Goal: Ask a question: Seek information or help from site administrators or community

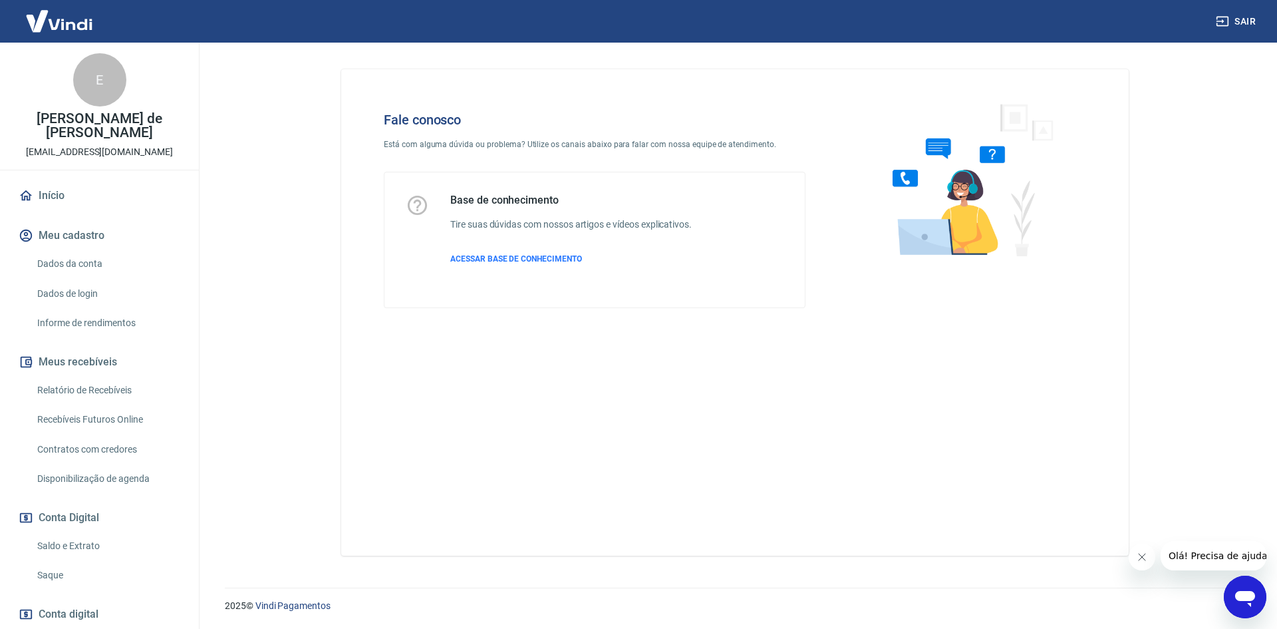
click at [1241, 609] on div "Abrir janela de mensagens" at bounding box center [1245, 597] width 40 height 40
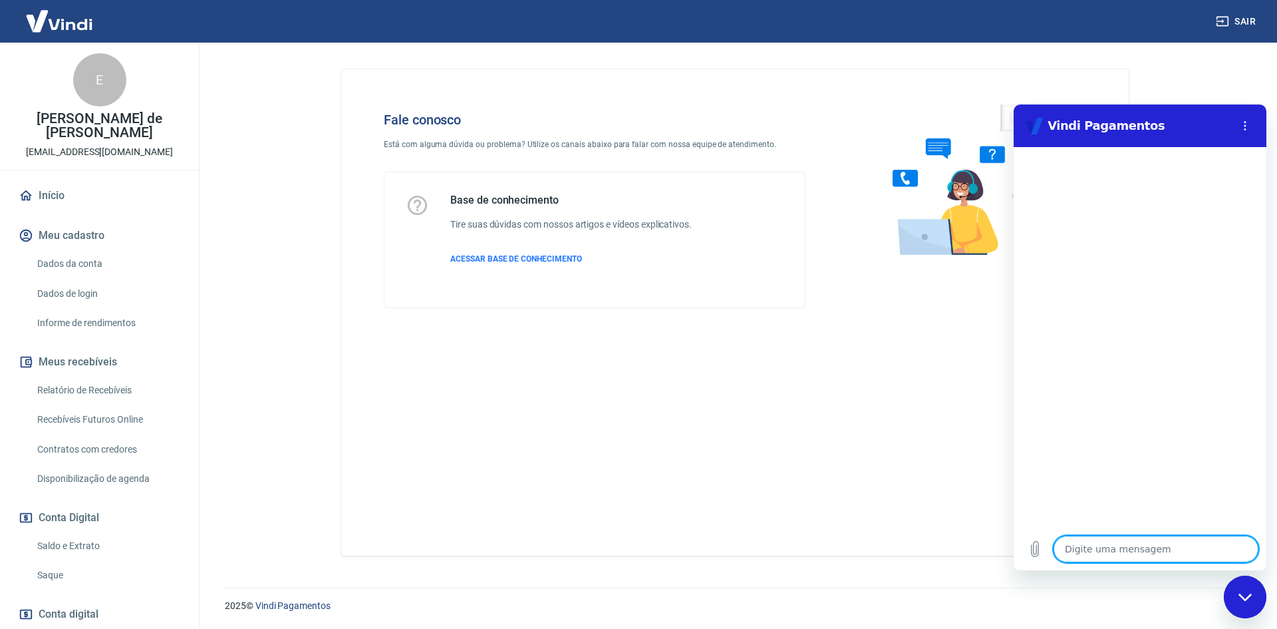
click at [1120, 548] on textarea at bounding box center [1156, 549] width 205 height 27
type textarea "O"
type textarea "x"
type textarea "Ol"
type textarea "x"
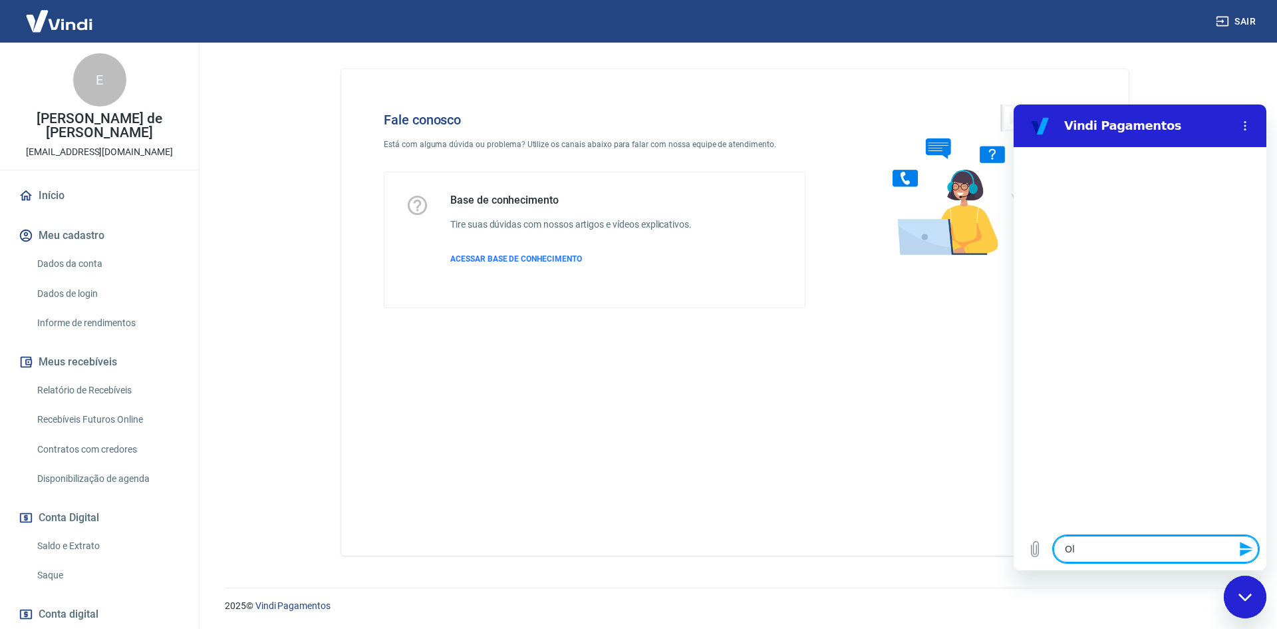
type textarea "Olá"
type textarea "x"
type textarea "Olá,"
type textarea "x"
type textarea "Olá,"
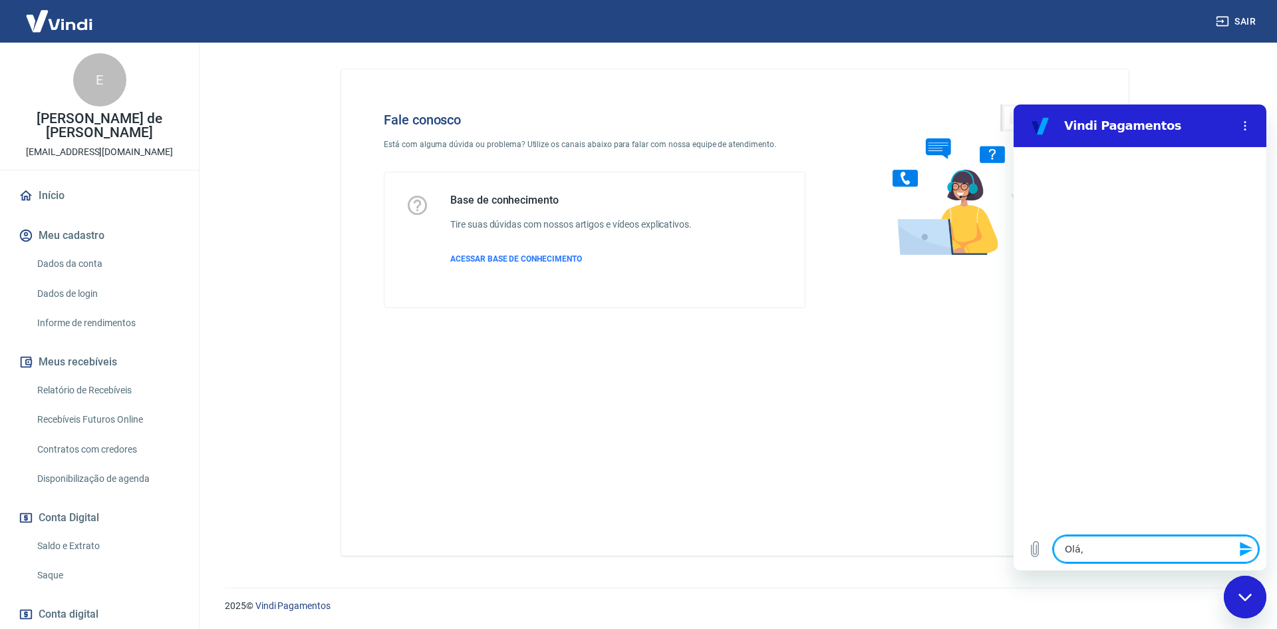
type textarea "x"
type textarea "Olá, b"
type textarea "x"
type textarea "Olá, bo"
type textarea "x"
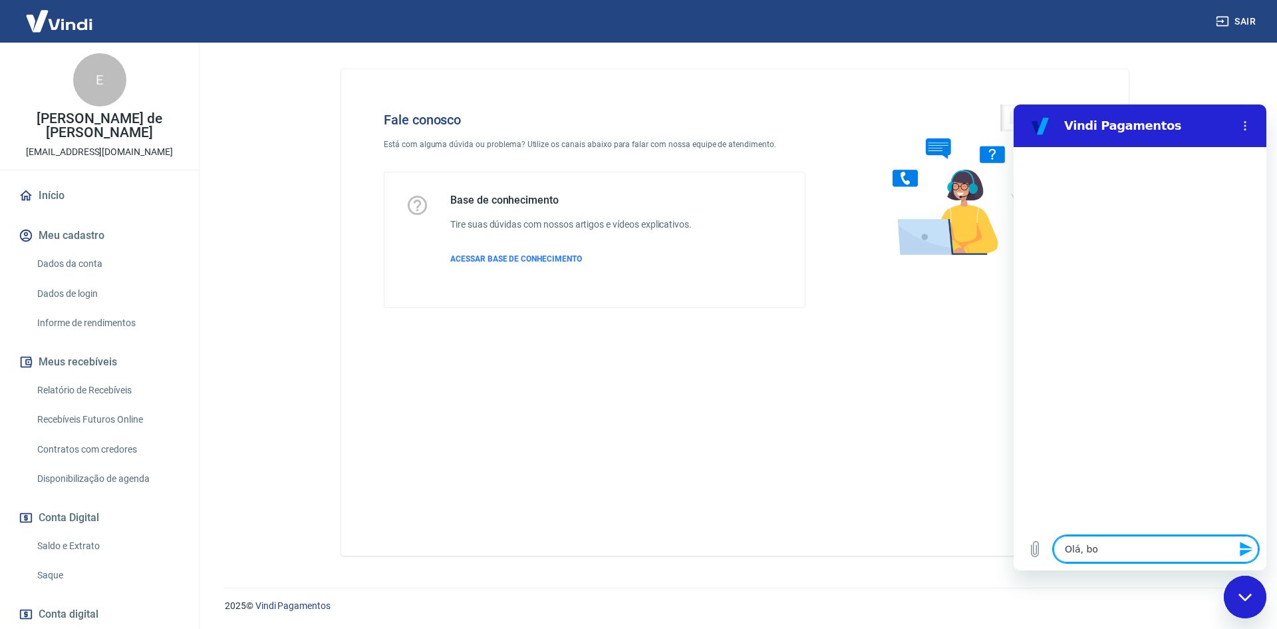
type textarea "Olá, bom"
type textarea "x"
type textarea "Olá, bom"
type textarea "x"
type textarea "Olá, bom d"
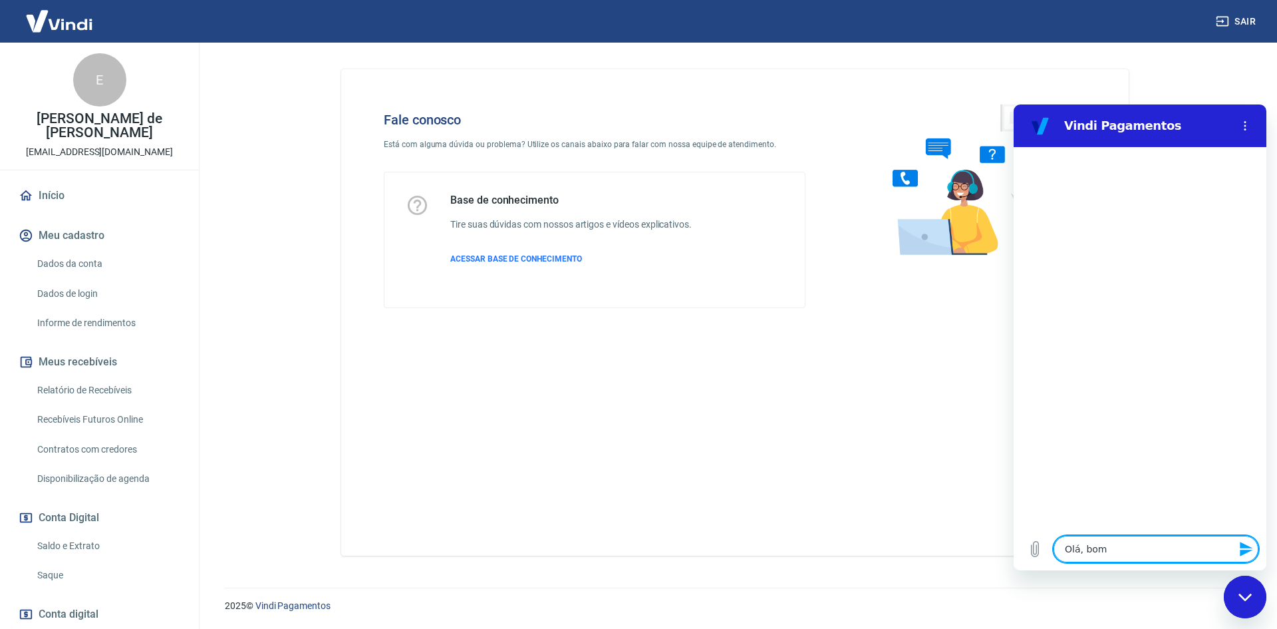
type textarea "x"
type textarea "Olá, bom di"
type textarea "x"
type textarea "Olá, bom dia"
type textarea "x"
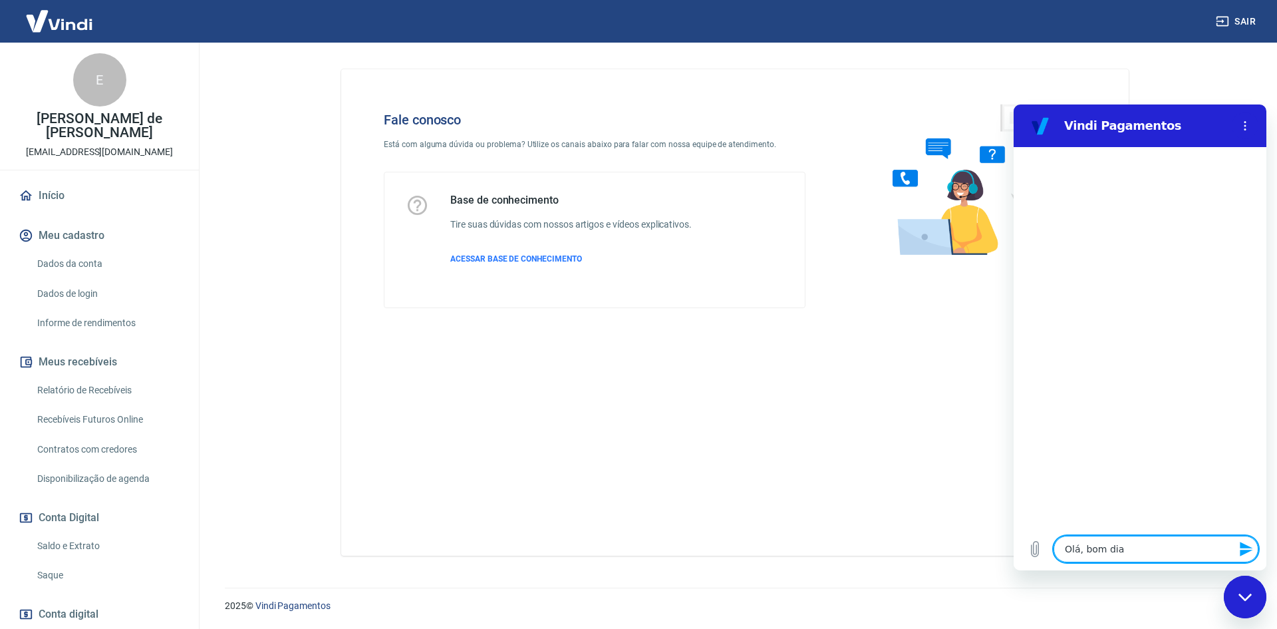
type textarea "Olá, bom dia"
type textarea "x"
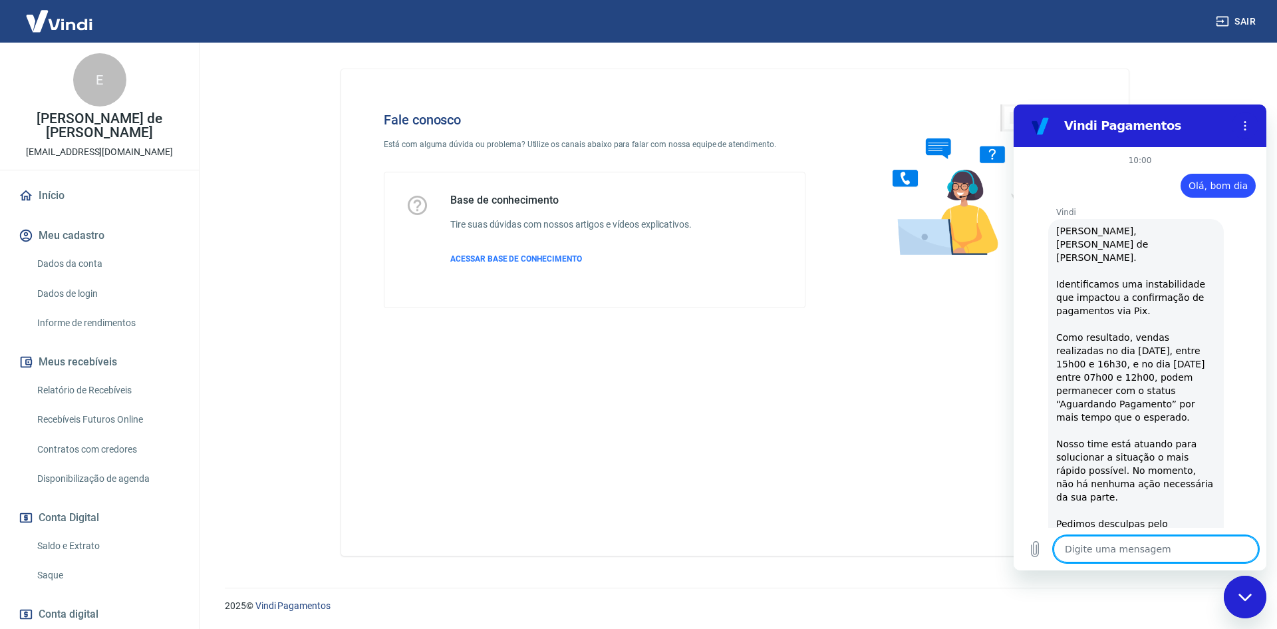
type textarea "x"
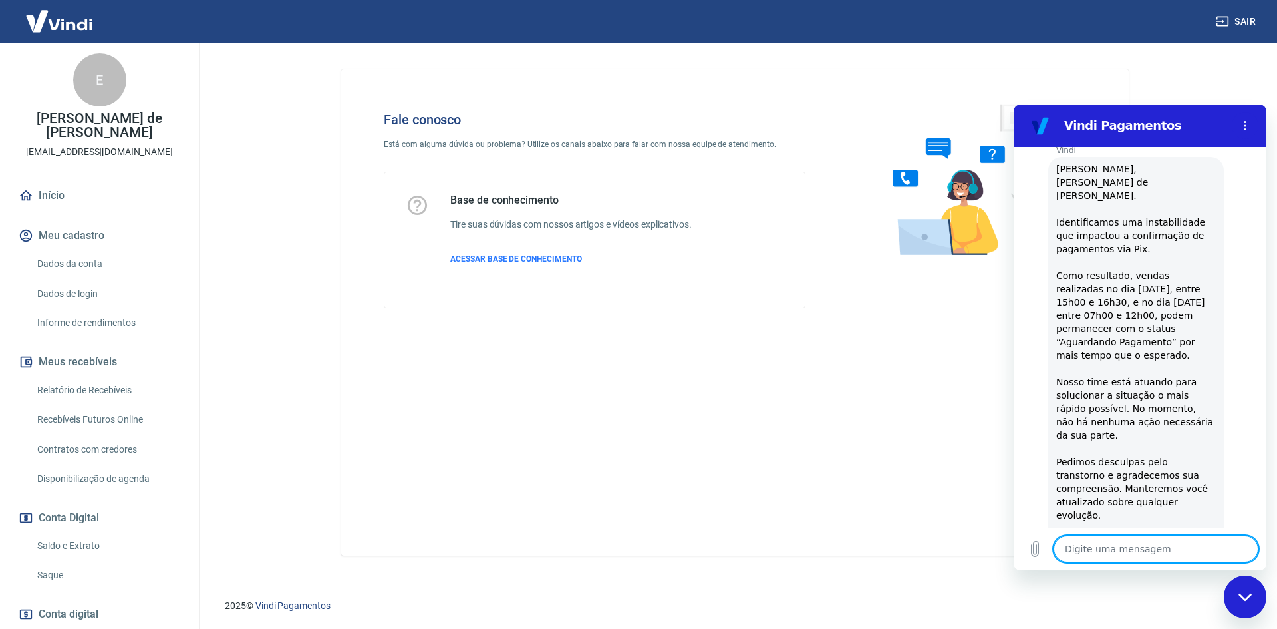
type textarea "N"
type textarea "x"
type textarea "Nn"
type textarea "x"
type textarea "Nne"
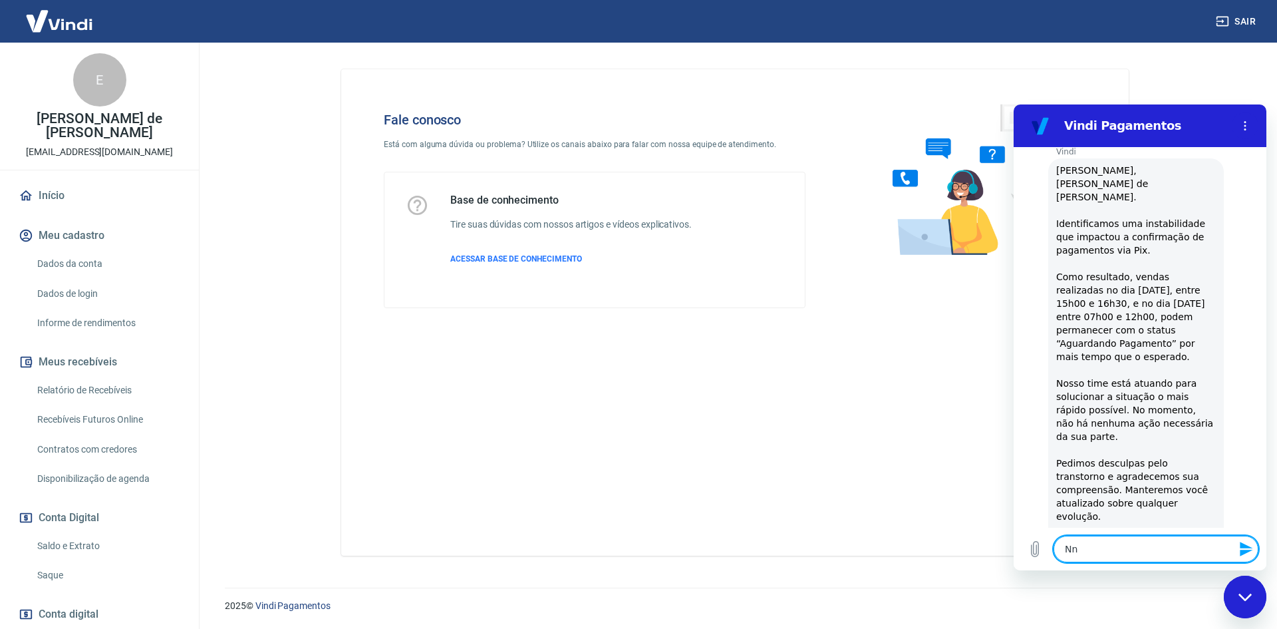
type textarea "x"
type textarea "Nneh"
type textarea "x"
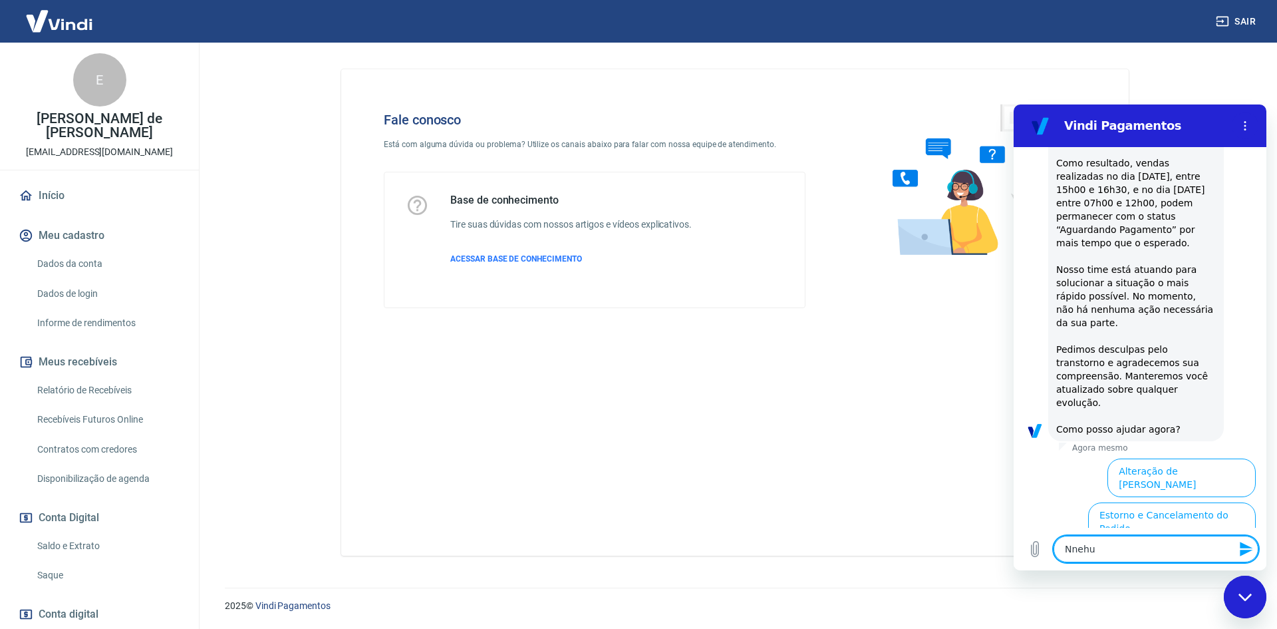
type textarea "Nnehui"
type textarea "x"
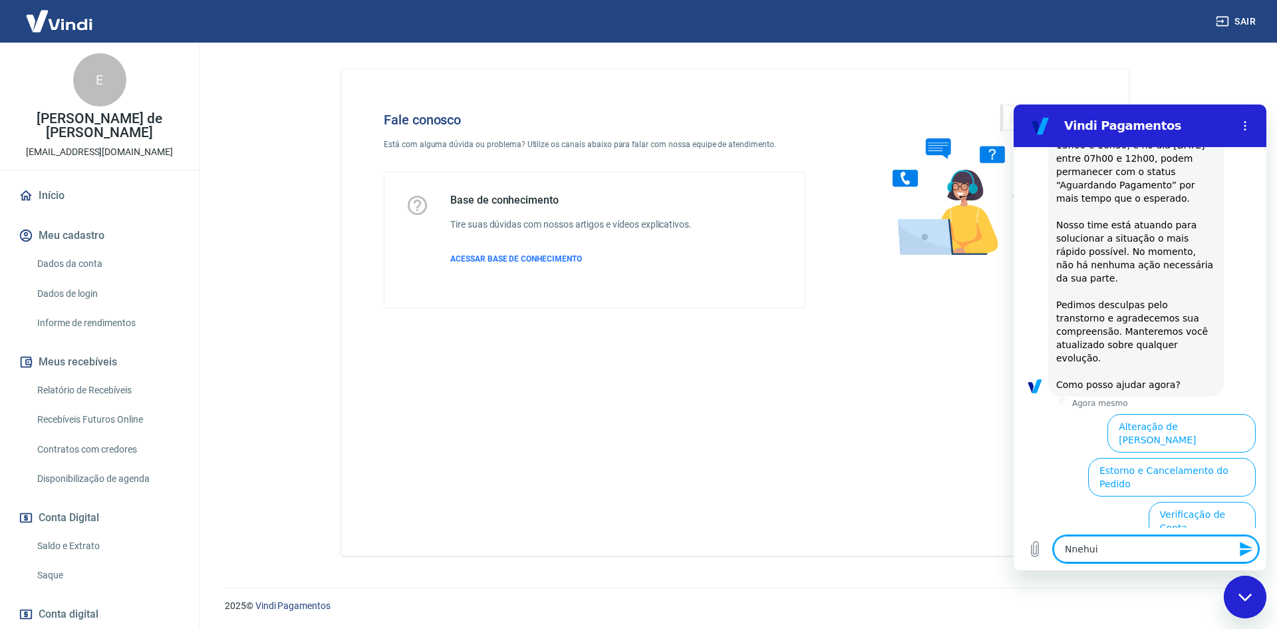
type textarea "Nnehuim"
type textarea "x"
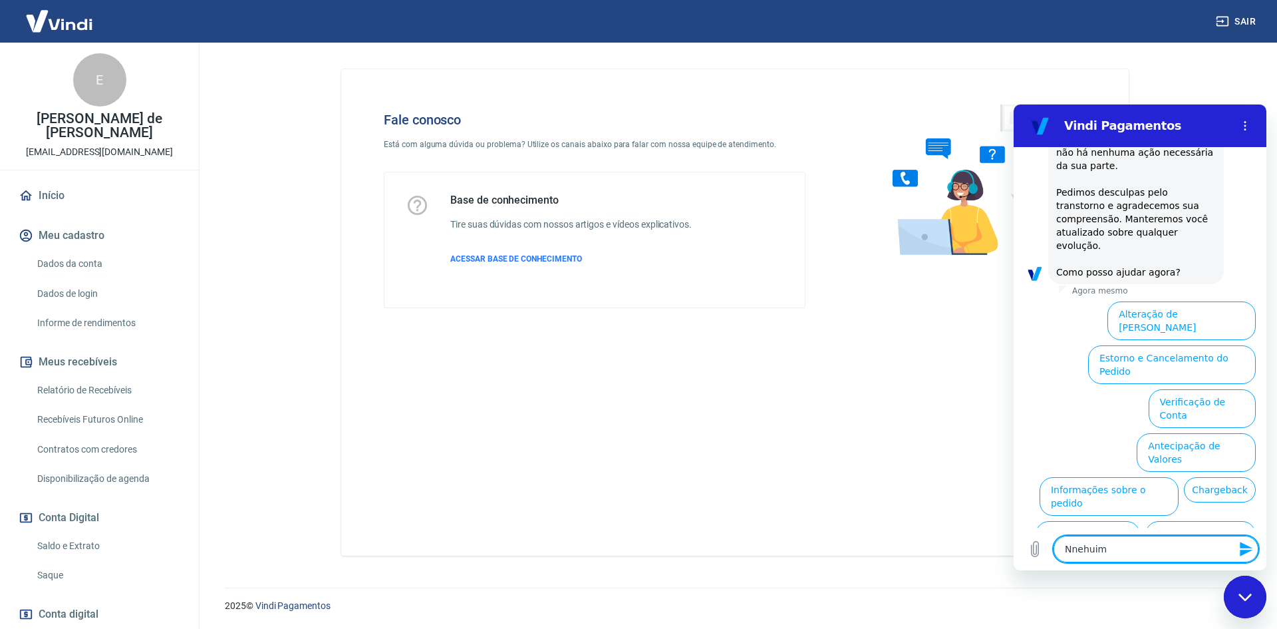
scroll to position [337, 0]
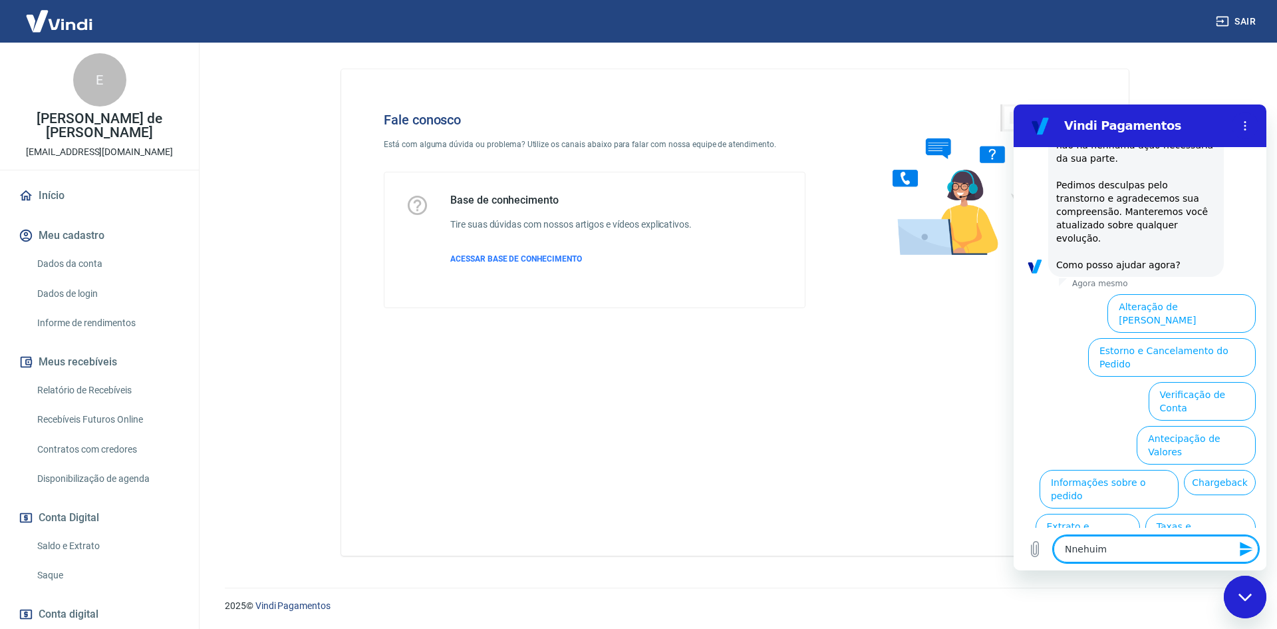
type textarea "Nnehui"
type textarea "x"
type textarea "Nnehu"
type textarea "x"
type textarea "Nneh"
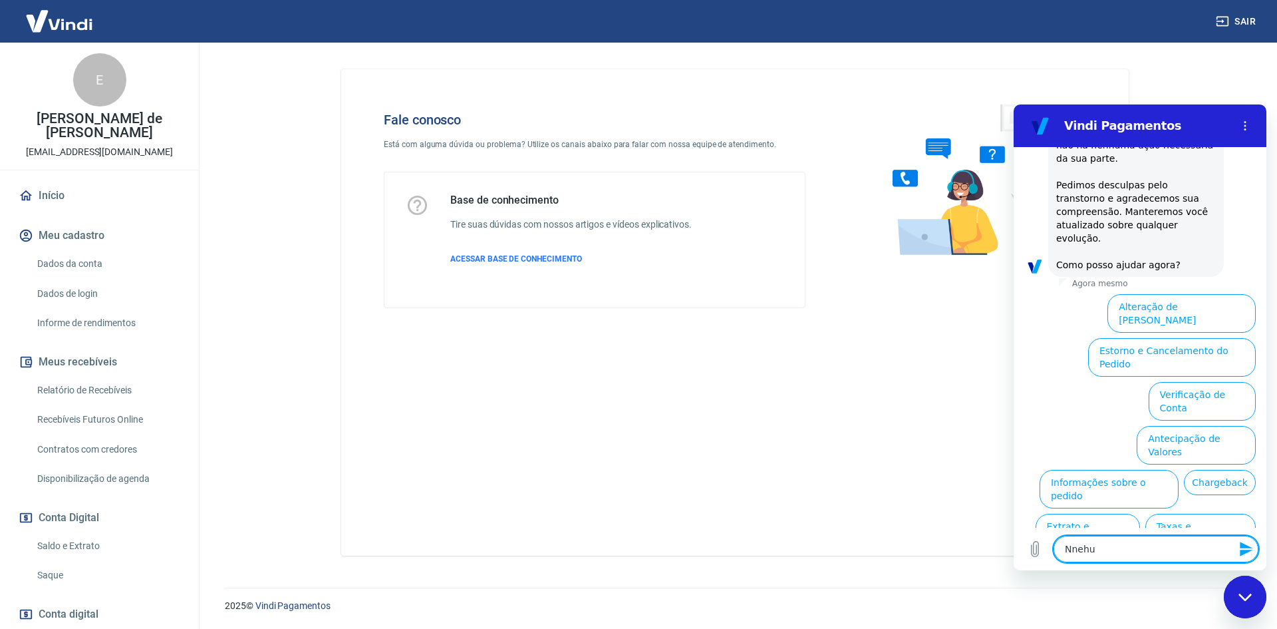
type textarea "x"
type textarea "Nne"
type textarea "x"
type textarea "Nn"
type textarea "x"
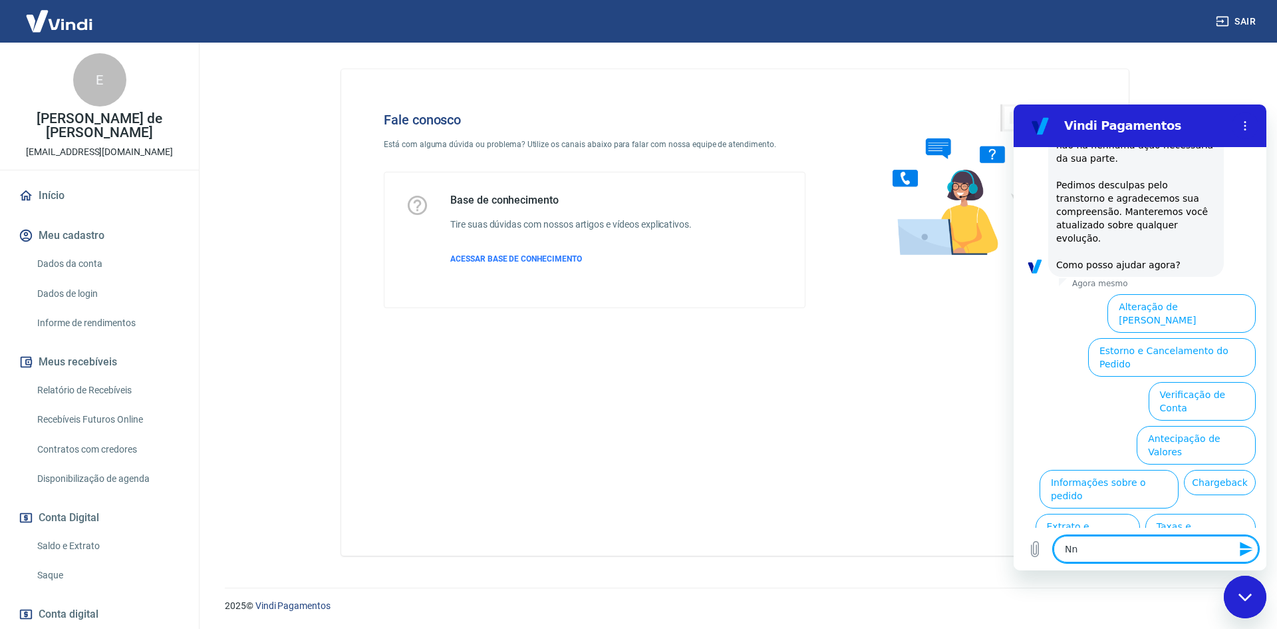
type textarea "N"
type textarea "x"
type textarea "Ne"
type textarea "x"
type textarea "Nen"
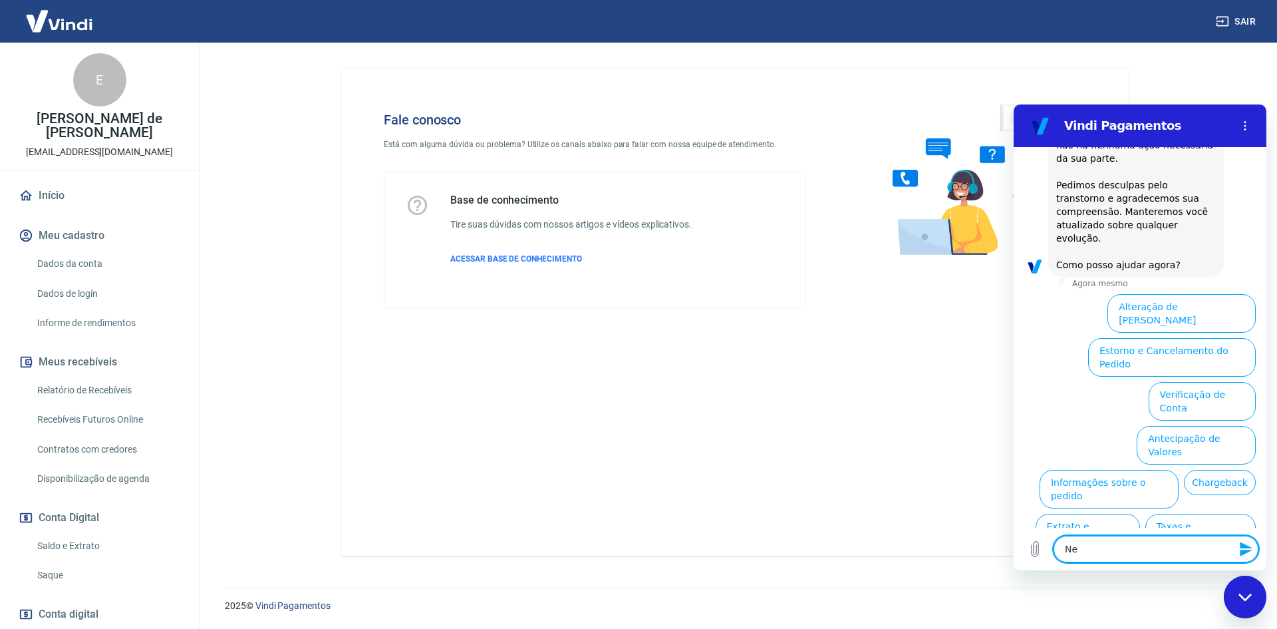
type textarea "x"
type textarea "Nenh"
type textarea "x"
type textarea "Nenhu"
type textarea "x"
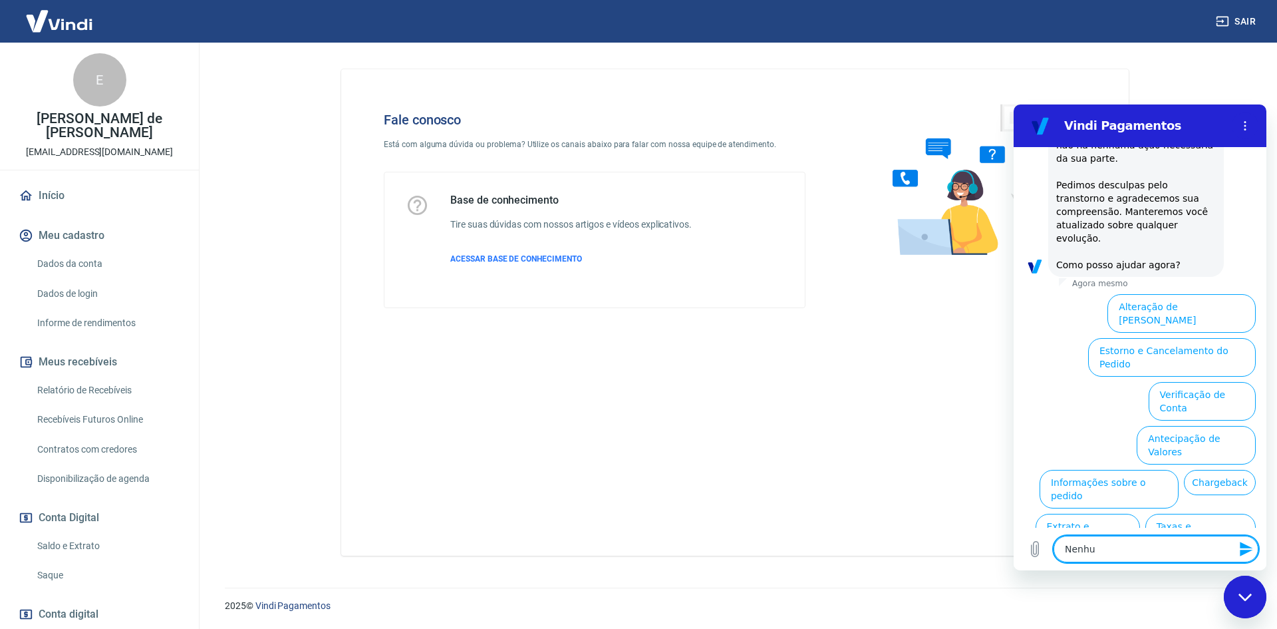
type textarea "Nenhum"
type textarea "x"
type textarea "Nenhuma"
type textarea "x"
type textarea "Nenhuma"
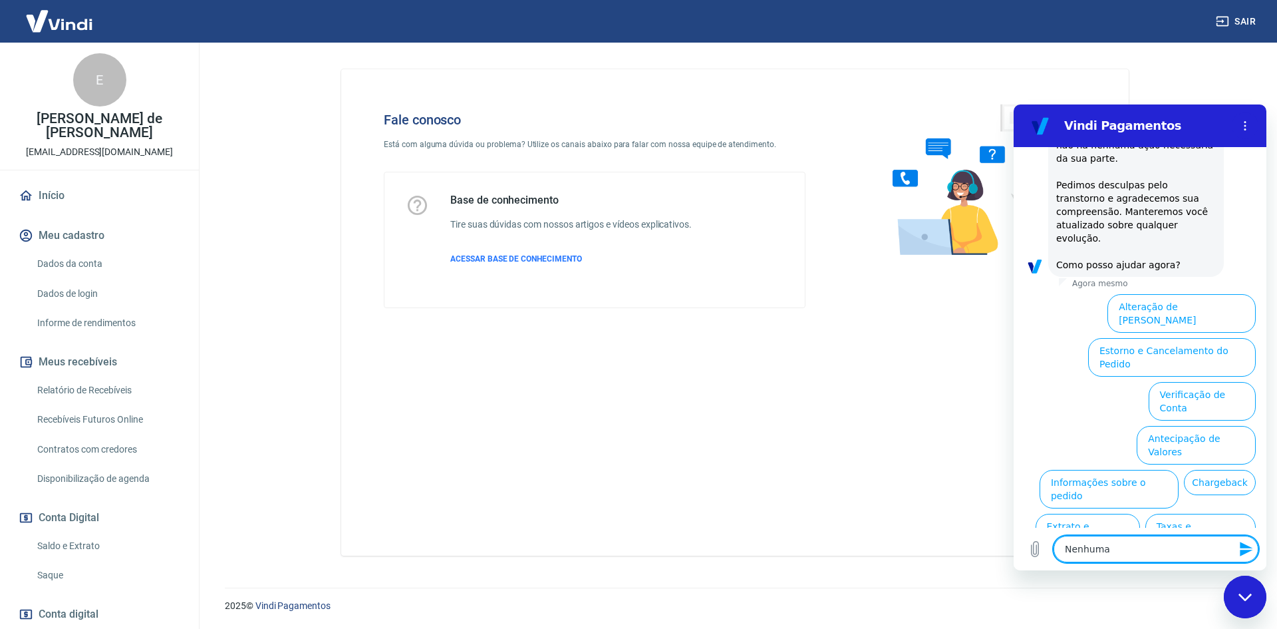
type textarea "x"
type textarea "Nenhuma p"
type textarea "x"
type textarea "Nenhuma pr"
type textarea "x"
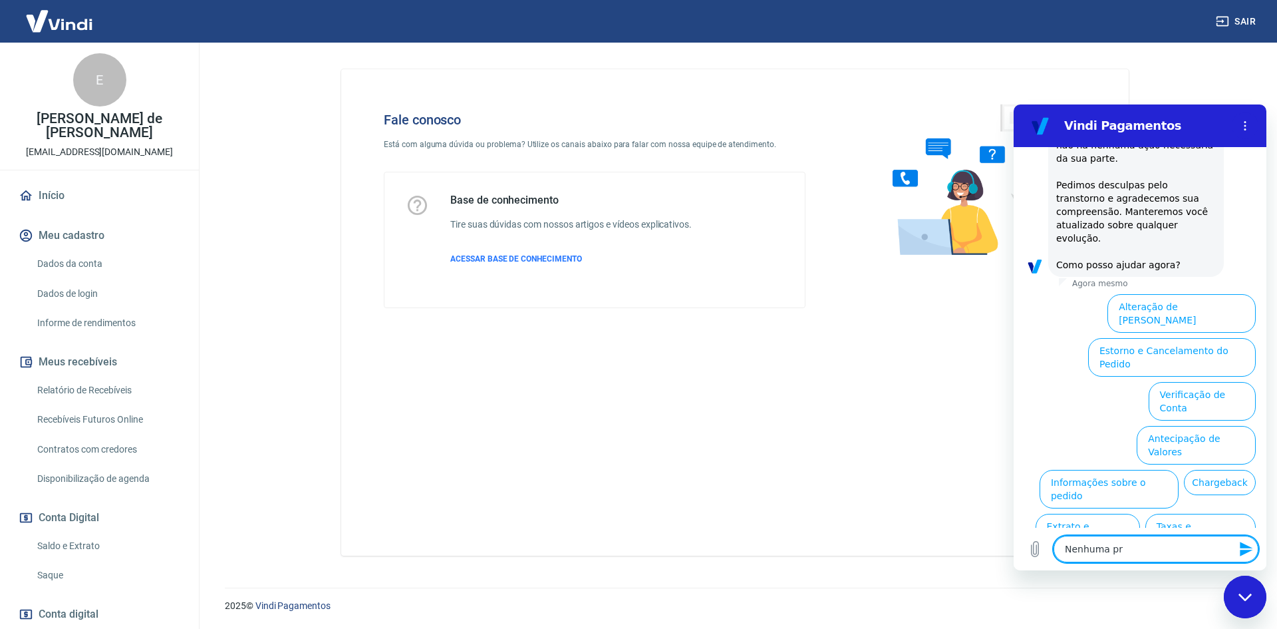
type textarea "Nenhuma pre"
type textarea "x"
type textarea "Nenhuma pr"
type textarea "x"
type textarea "Nenhuma p"
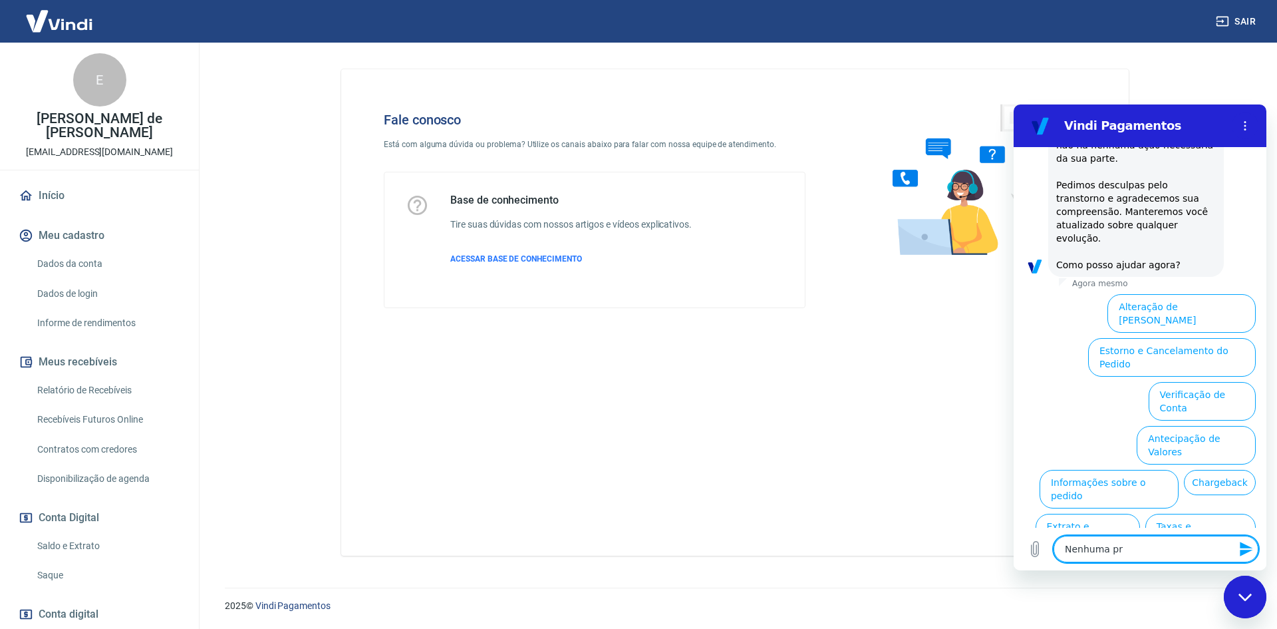
type textarea "x"
type textarea "Nenhuma"
type textarea "x"
type textarea "Nenhuma d"
type textarea "x"
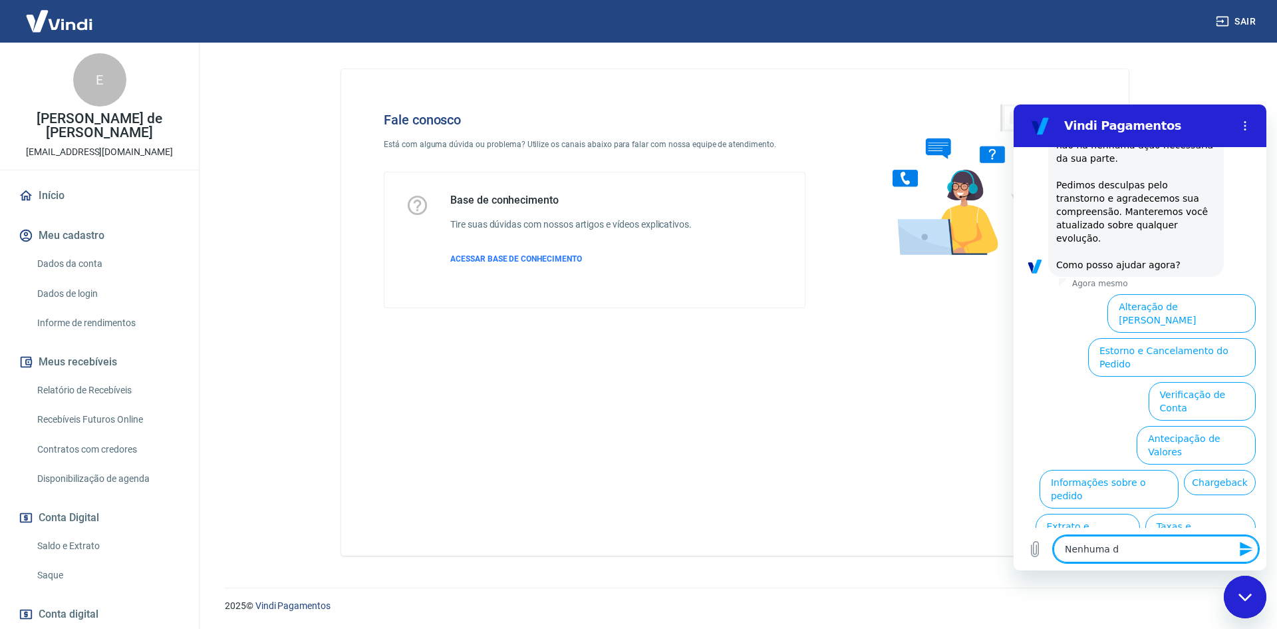
type textarea "Nenhuma de"
type textarea "x"
type textarea "Nenhuma des"
type textarea "x"
type textarea "Nenhuma dess"
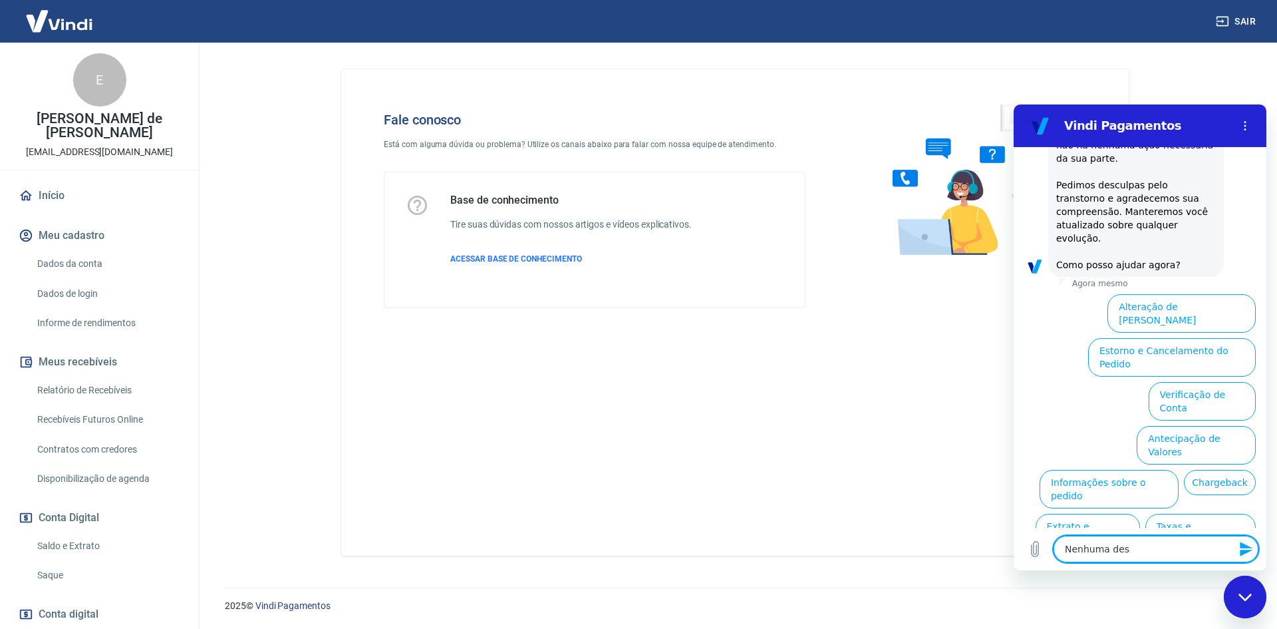
type textarea "x"
type textarea "Nenhuma dessa"
type textarea "x"
type textarea "Nenhuma dessas"
type textarea "x"
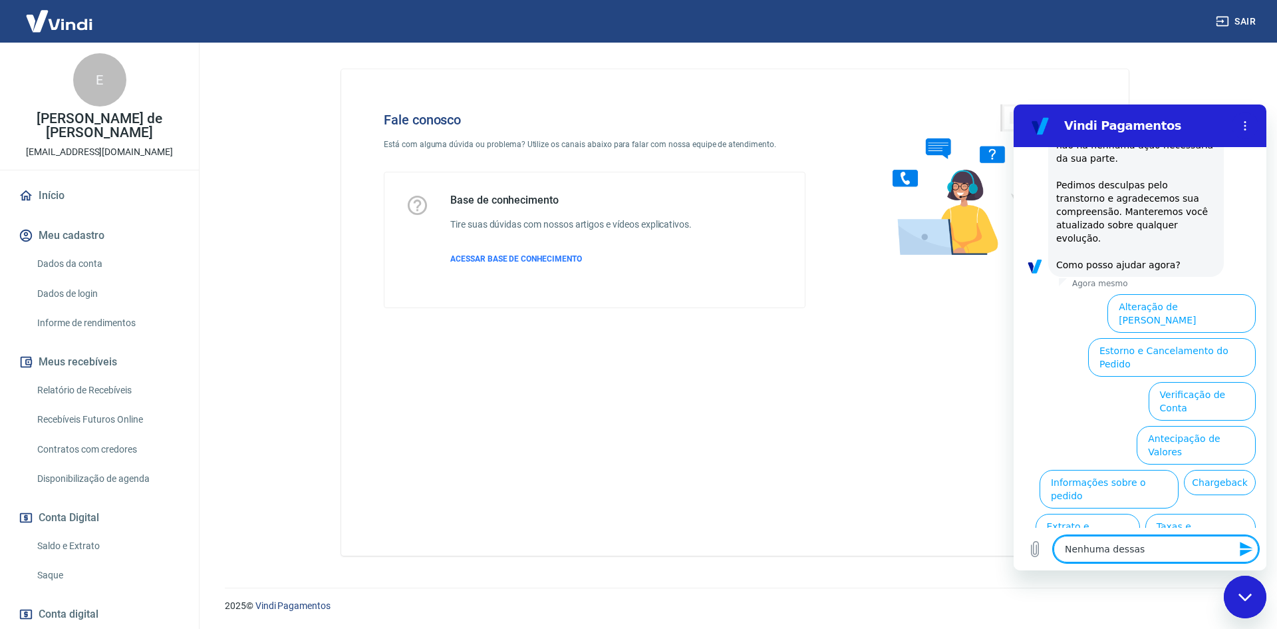
type textarea "Nenhuma dessas"
type textarea "x"
type textarea "Nenhuma dessas o"
type textarea "x"
type textarea "Nenhuma dessas op"
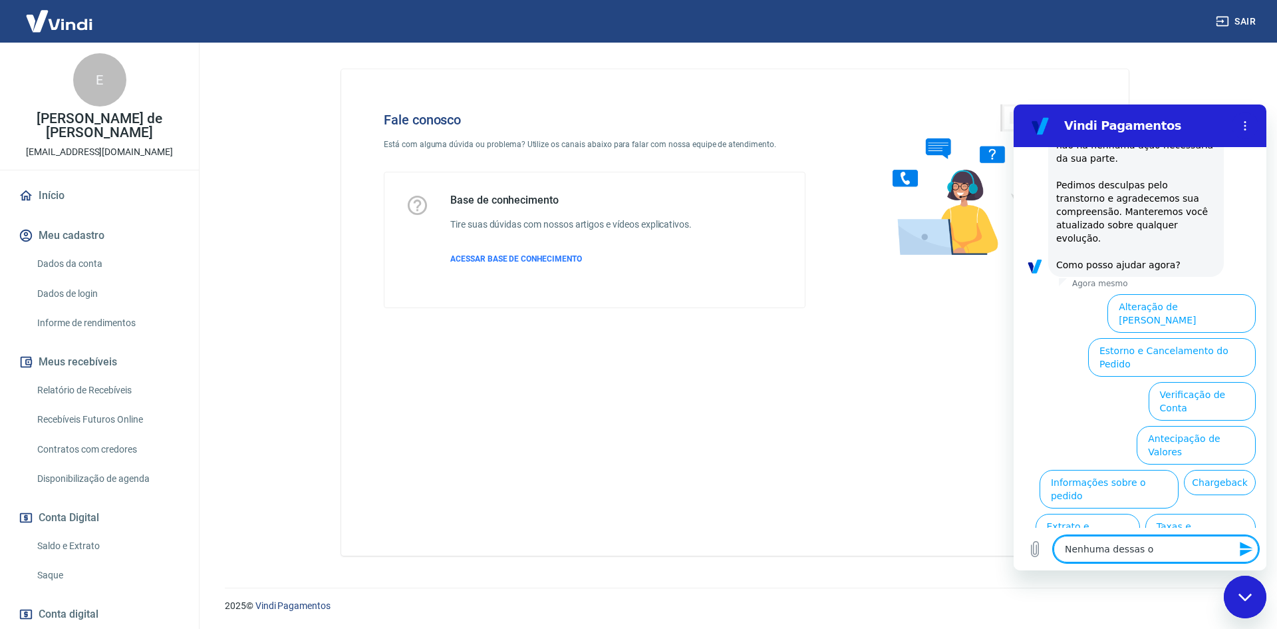
type textarea "x"
type textarea "Nenhuma dessas opç"
type textarea "x"
type textarea "Nenhuma dessas opçõ"
type textarea "x"
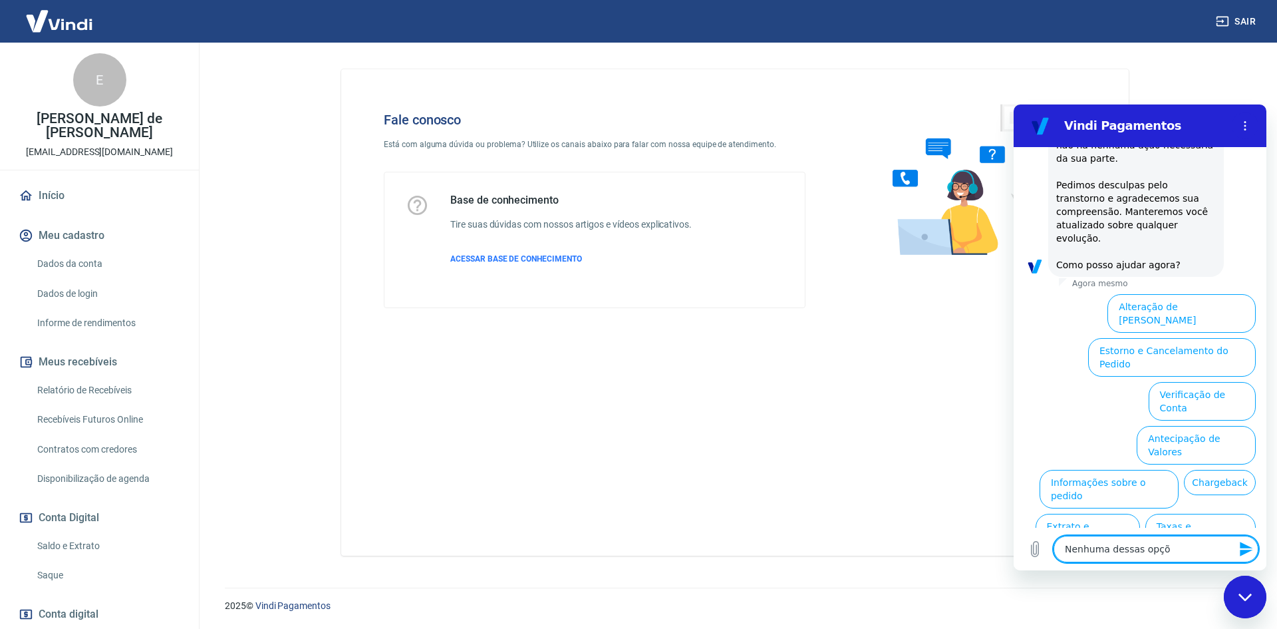
type textarea "Nenhuma dessas opçõe"
type textarea "x"
type textarea "Nenhuma dessas opções"
type textarea "x"
type textarea "Nenhuma dessas opções"
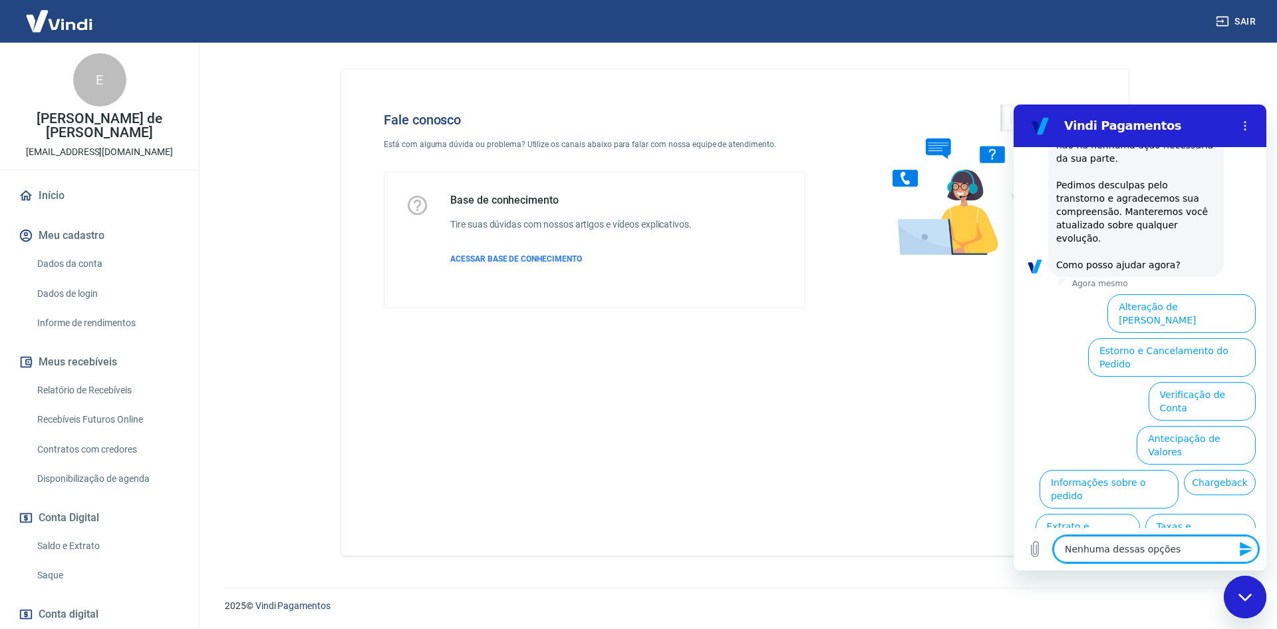
type textarea "x"
type textarea "Nenhuma dessas opções r"
type textarea "x"
type textarea "Nenhuma dessas opções"
type textarea "x"
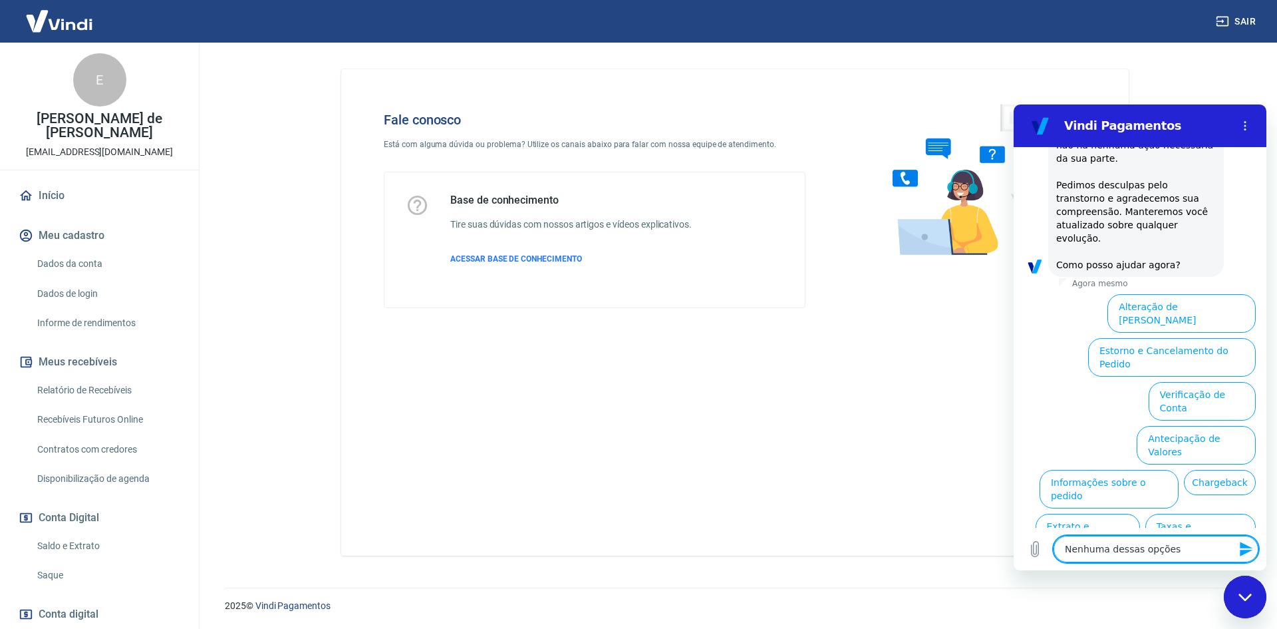
type textarea "Nenhuma dessas opções p"
type textarea "x"
type textarea "Nenhuma dessas opções pr"
type textarea "x"
type textarea "Nenhuma dessas opções pre"
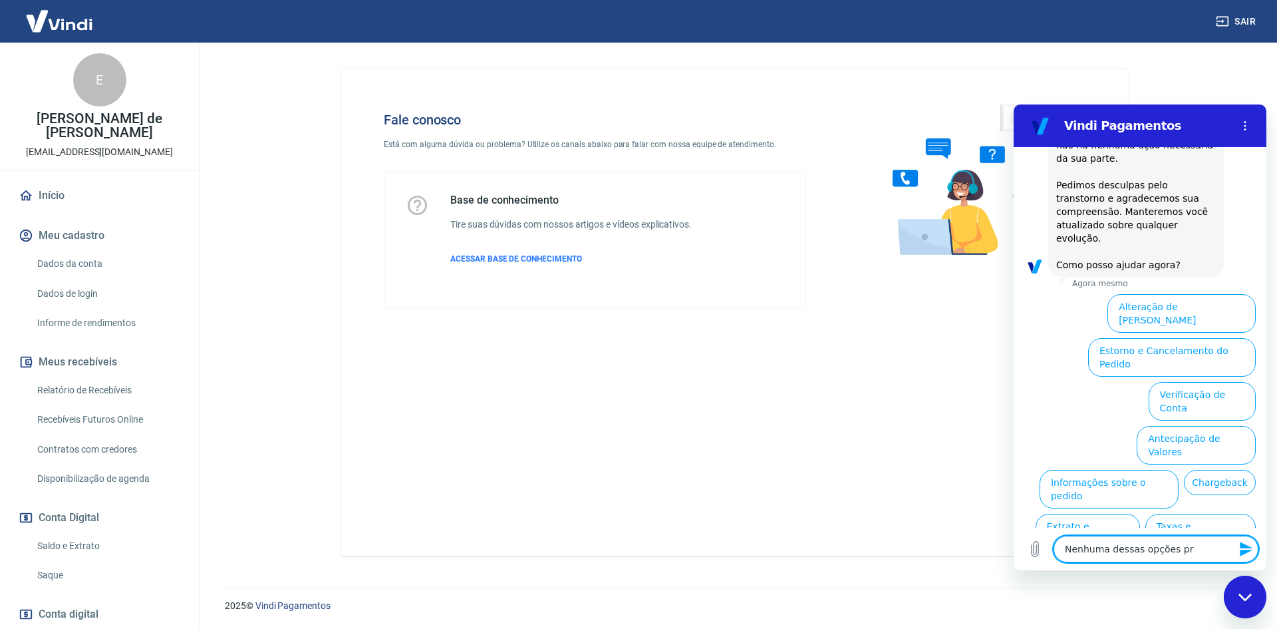
type textarea "x"
type textarea "Nenhuma dessas opções prec"
type textarea "x"
type textarea "Nenhuma dessas opções preci"
type textarea "x"
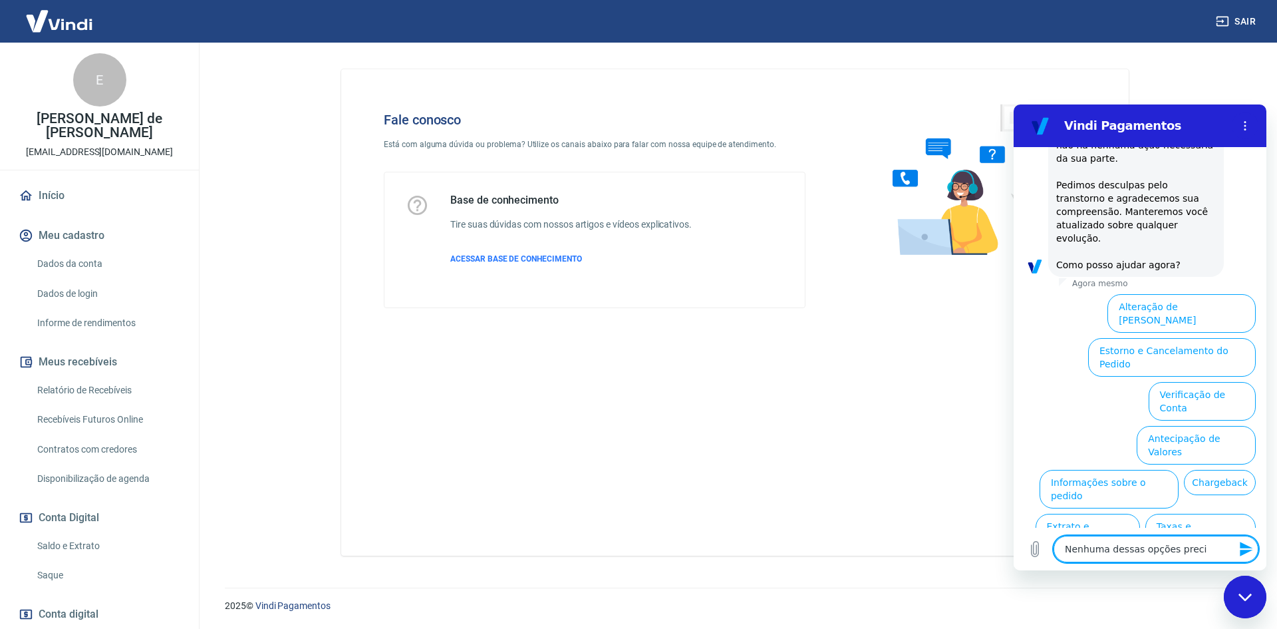
type textarea "Nenhuma dessas opções precis"
type textarea "x"
type textarea "Nenhuma dessas opções preciso"
type textarea "x"
type textarea "Nenhuma dessas opções preciso"
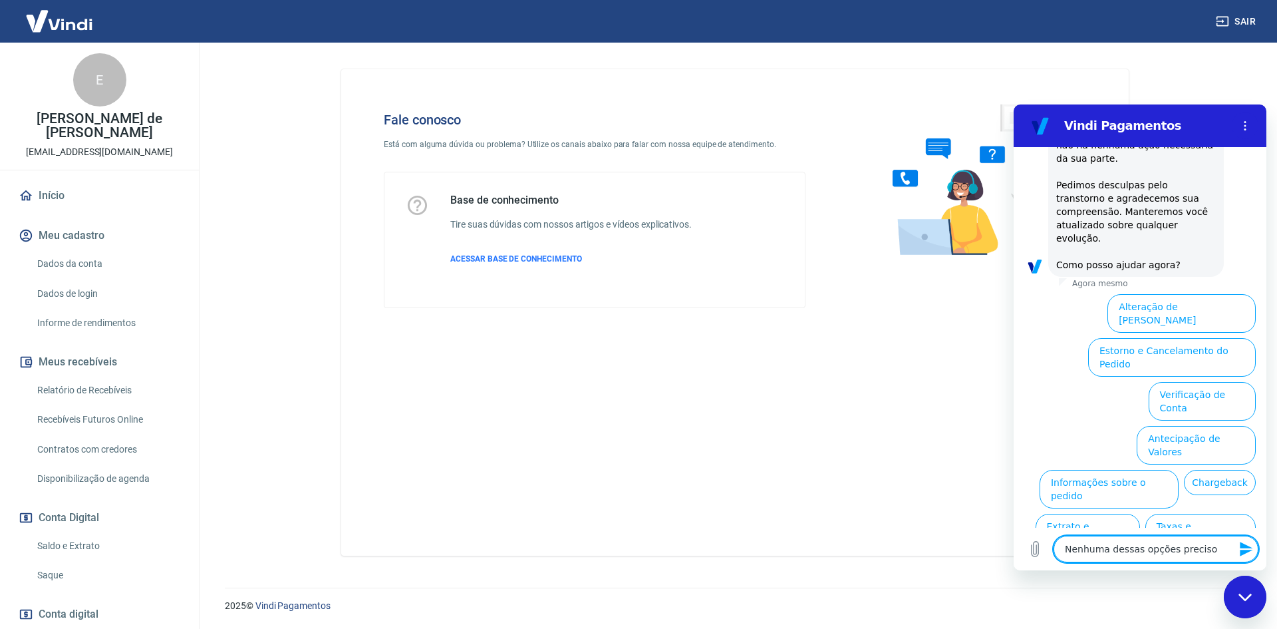
type textarea "x"
type textarea "Nenhuma dessas opções preciso f"
type textarea "x"
type textarea "Nenhuma dessas opções preciso fa"
type textarea "x"
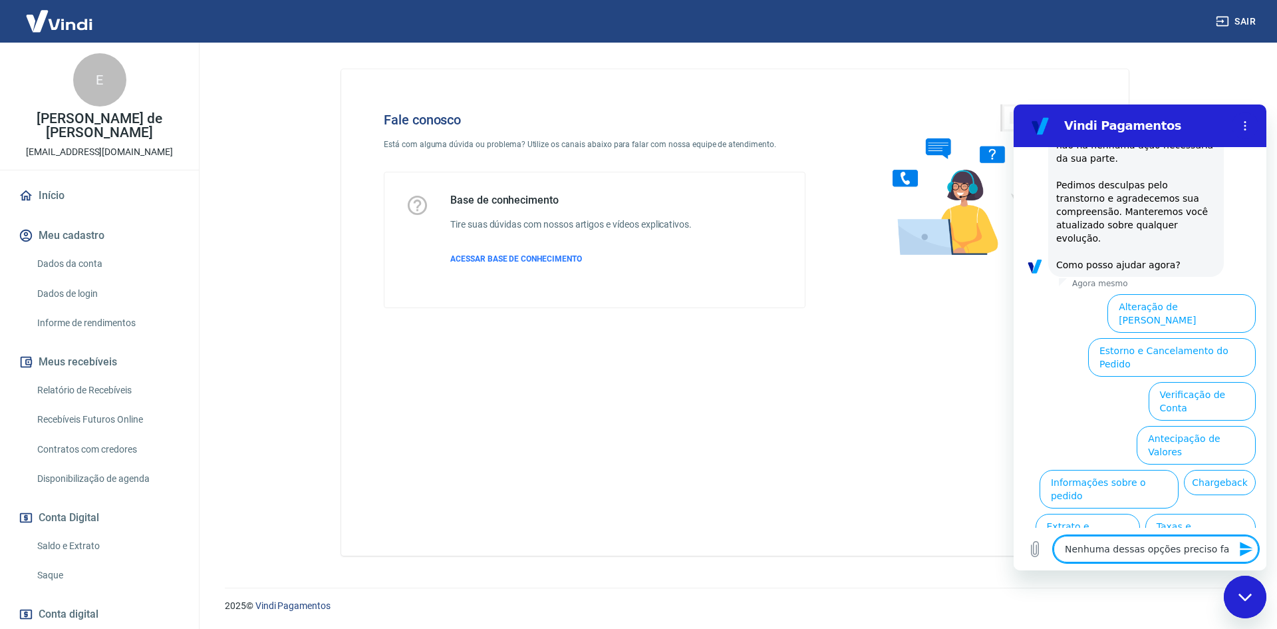
type textarea "Nenhuma dessas opções preciso fal"
type textarea "x"
type textarea "Nenhuma dessas opções preciso fala"
type textarea "x"
type textarea "Nenhuma dessas opções preciso falar"
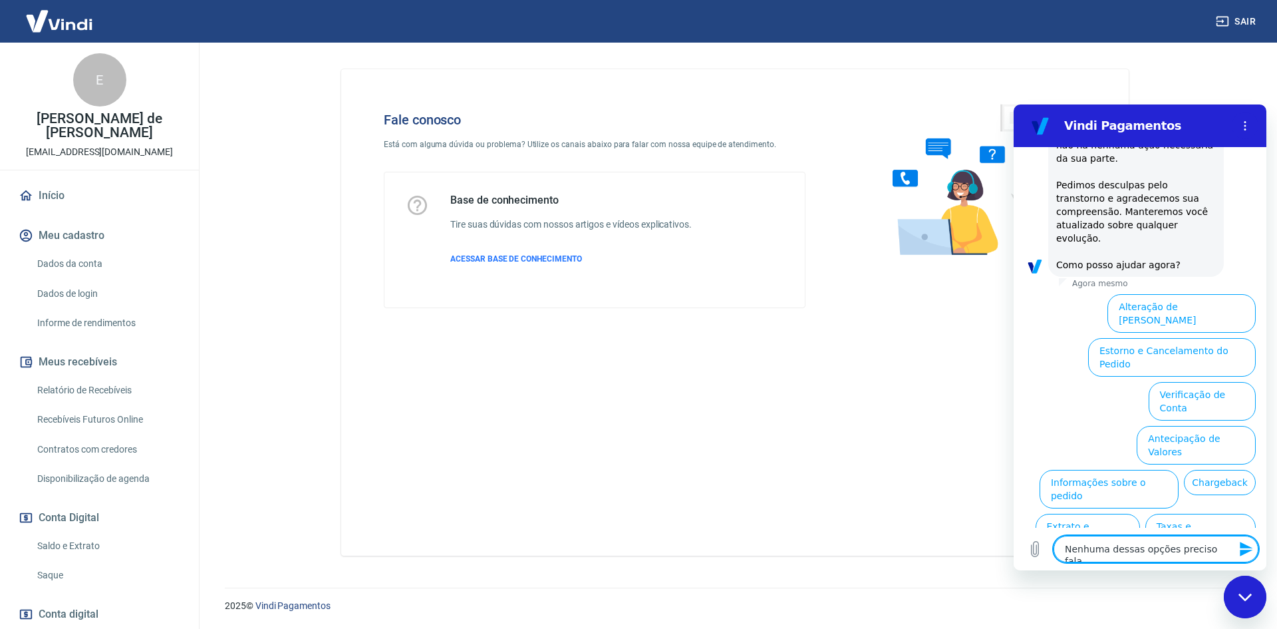
type textarea "x"
type textarea "Nenhuma dessas opções preciso falar"
type textarea "x"
type textarea "Nenhuma dessas opções preciso falar co"
type textarea "x"
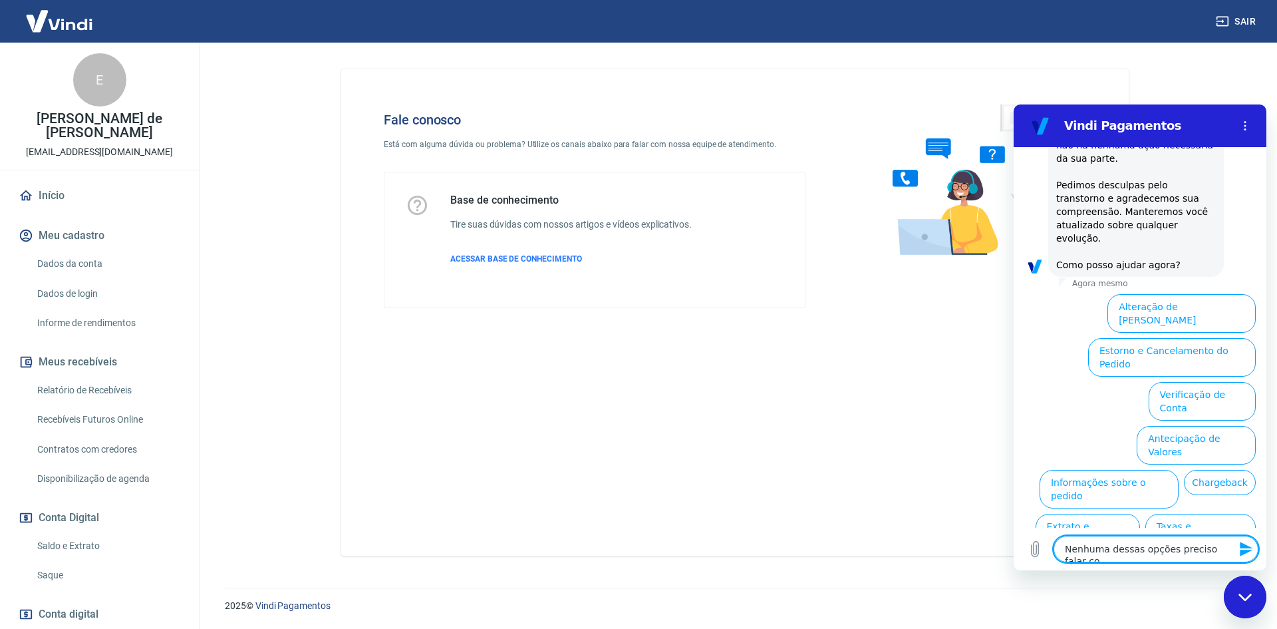
type textarea "Nenhuma dessas opções preciso falar com"
type textarea "x"
type textarea "Nenhuma dessas opções preciso falar com"
type textarea "x"
type textarea "Nenhuma dessas opções preciso falar com a"
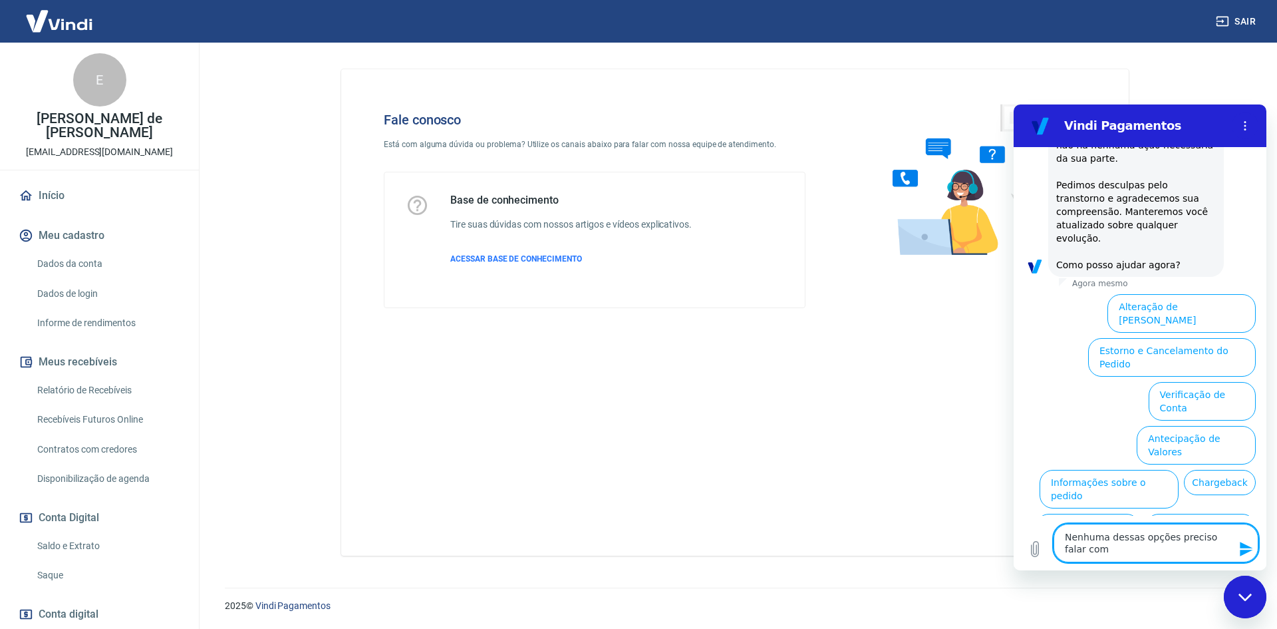
type textarea "x"
type textarea "Nenhuma dessas opções preciso falar com at"
type textarea "x"
type textarea "Nenhuma dessas opções preciso falar com ate"
type textarea "x"
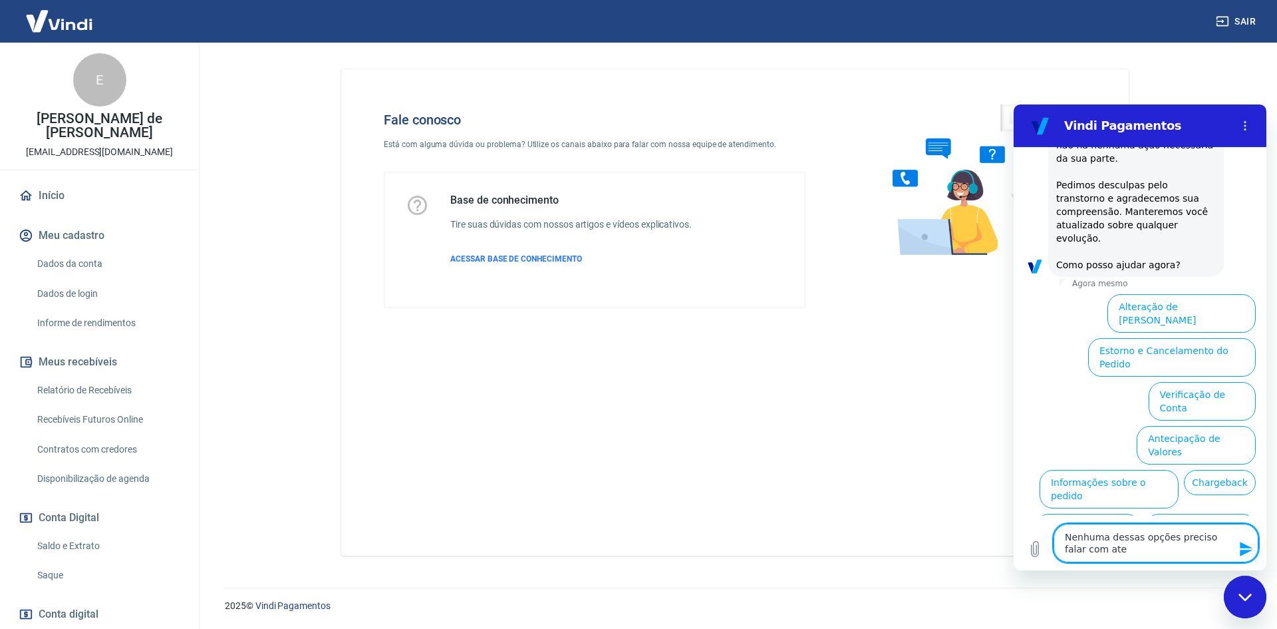
type textarea "Nenhuma dessas opções preciso falar com aten"
type textarea "x"
type textarea "Nenhuma dessas opções preciso falar com atend"
type textarea "x"
type textarea "Nenhuma dessas opções preciso falar com atende"
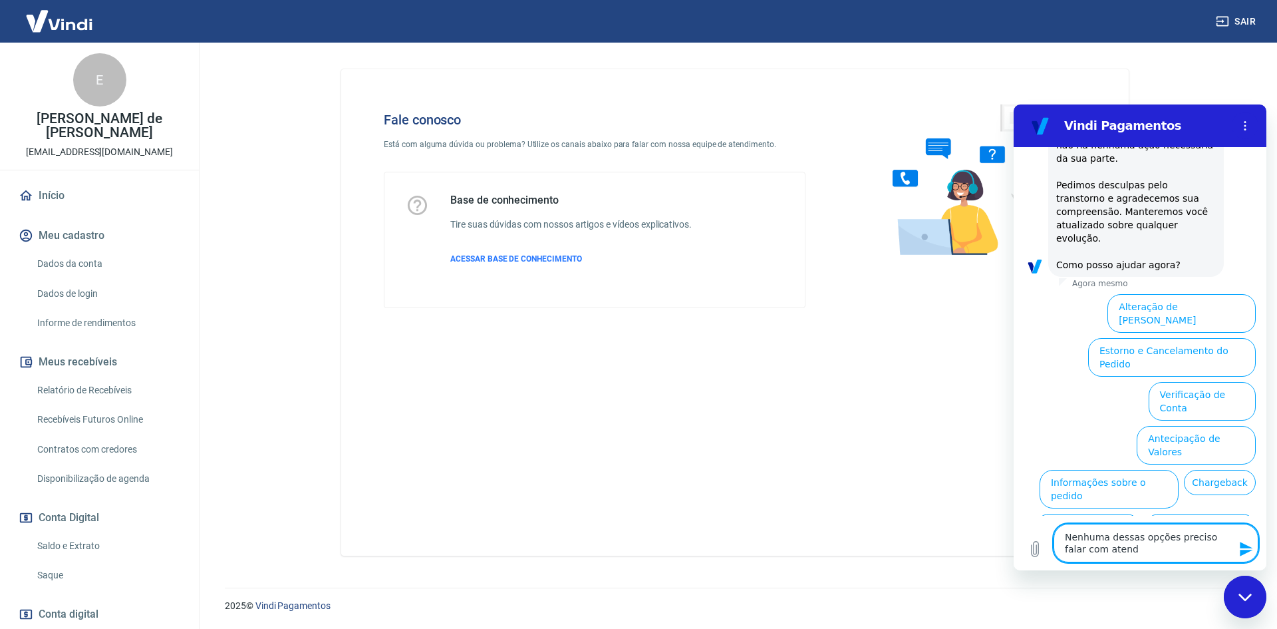
type textarea "x"
type textarea "Nenhuma dessas opções preciso falar com atenden"
type textarea "x"
type textarea "Nenhuma dessas opções preciso falar com atendent"
type textarea "x"
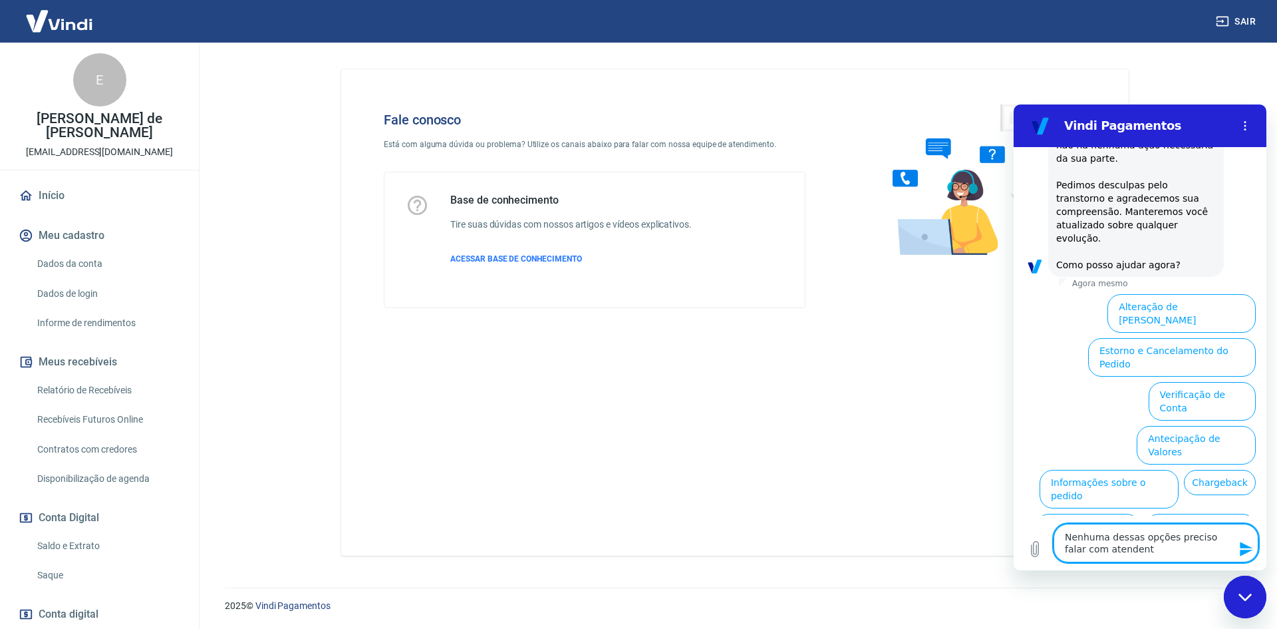
type textarea "Nenhuma dessas opções preciso falar com atendente"
type textarea "x"
type textarea "Nenhuma dessas opções preciso falar com atendente"
type textarea "x"
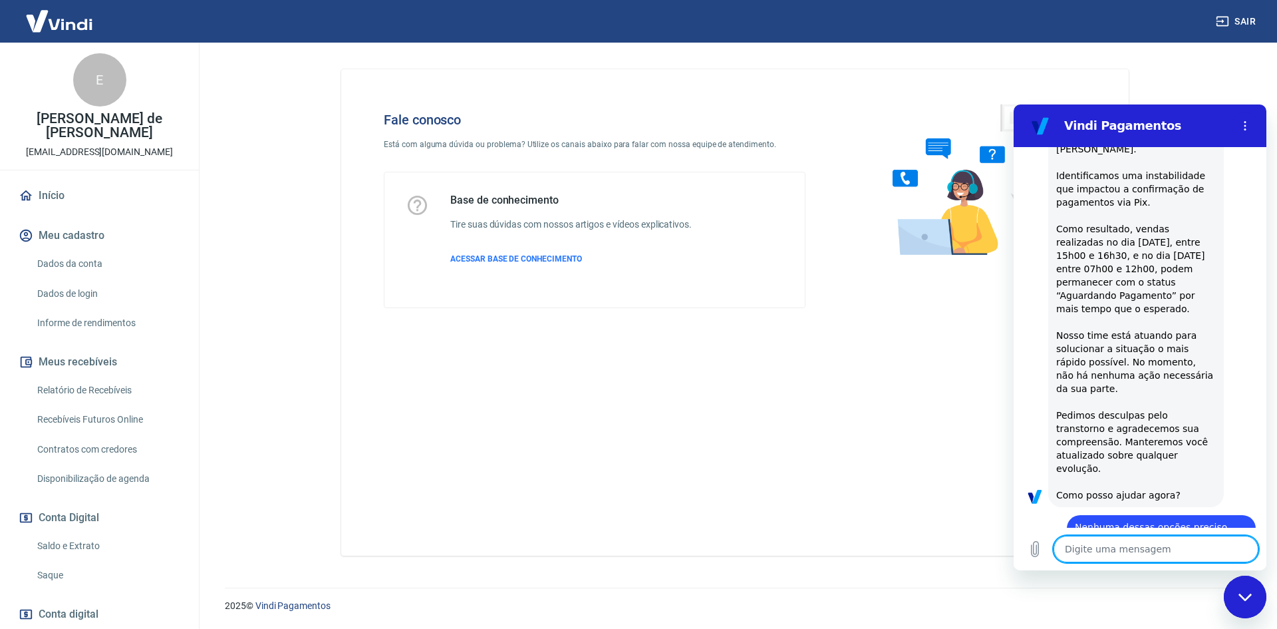
type textarea "x"
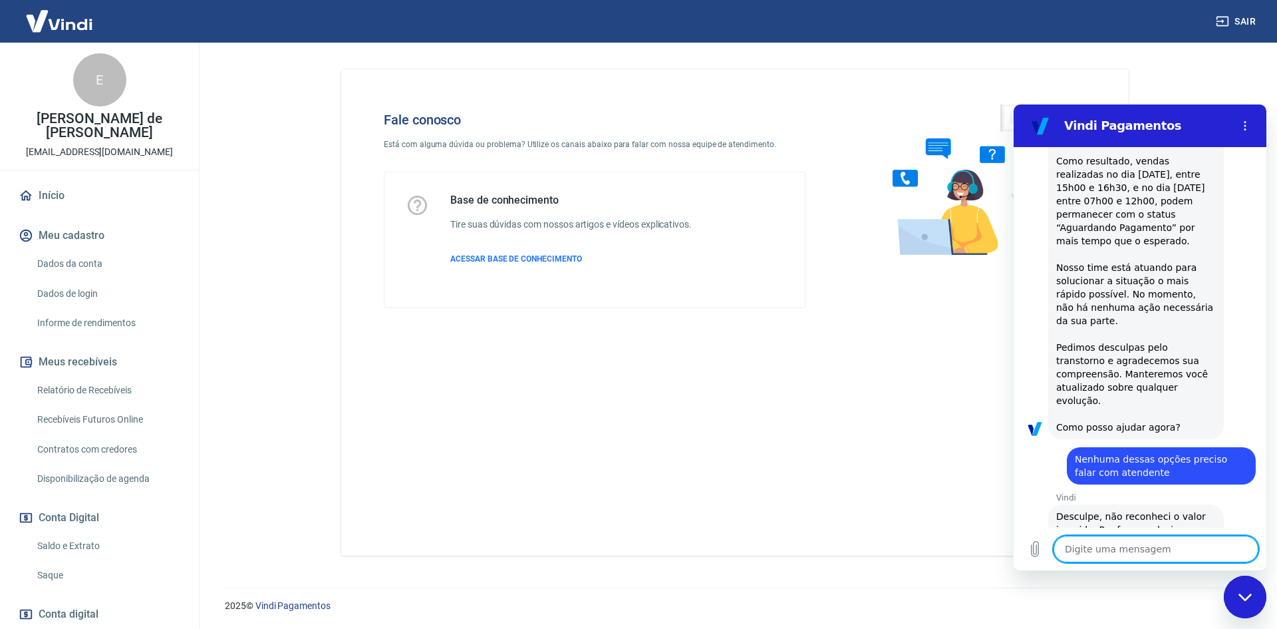
scroll to position [178, 0]
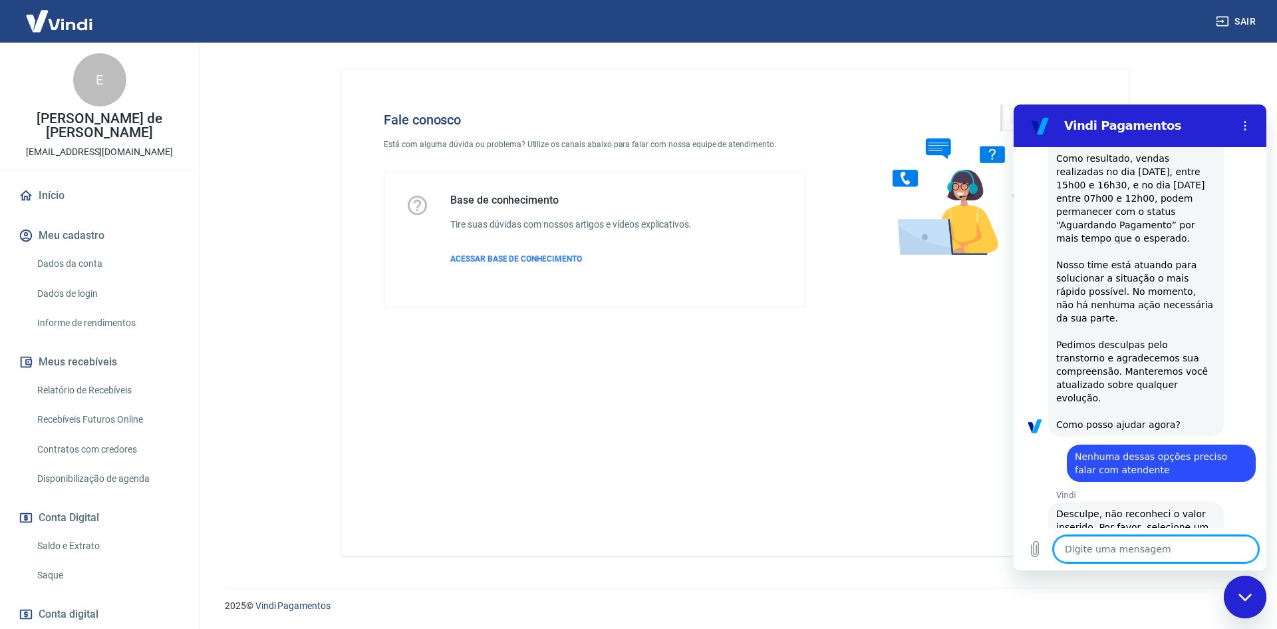
click at [1126, 544] on textarea at bounding box center [1156, 549] width 205 height 27
type textarea "N"
type textarea "x"
type textarea "Ne"
type textarea "x"
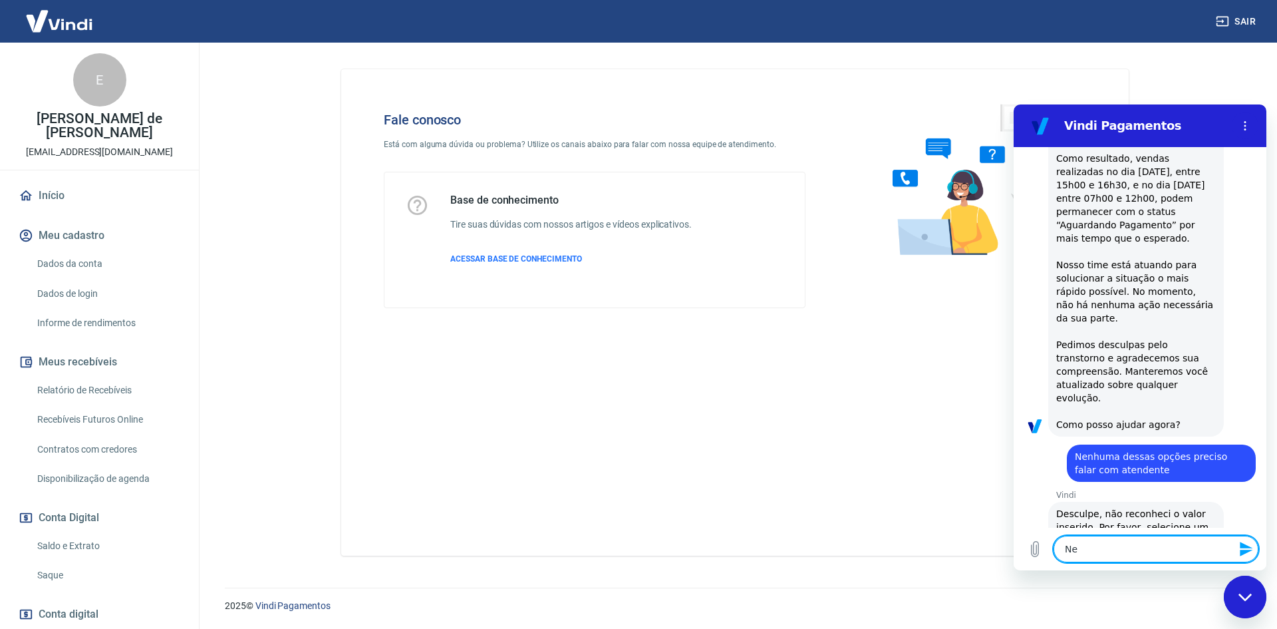
type textarea "Nen"
type textarea "x"
type textarea "Nenh"
type textarea "x"
type textarea "Nen"
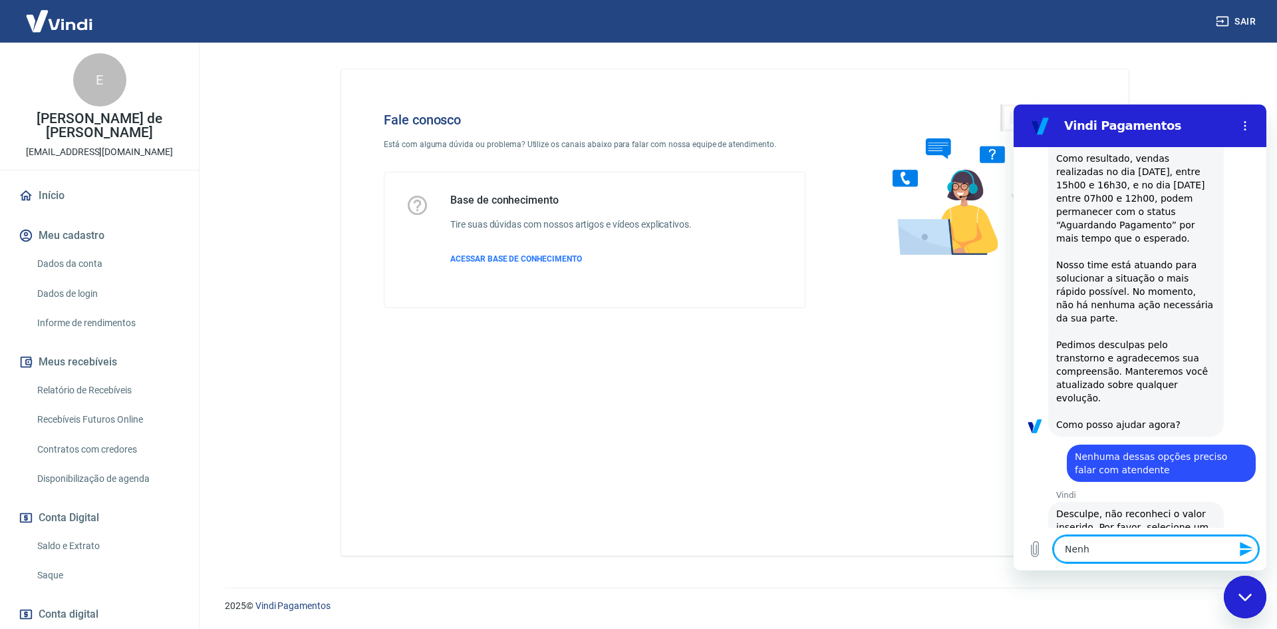
type textarea "x"
type textarea "Nenh"
type textarea "x"
type textarea "Nenhu"
type textarea "x"
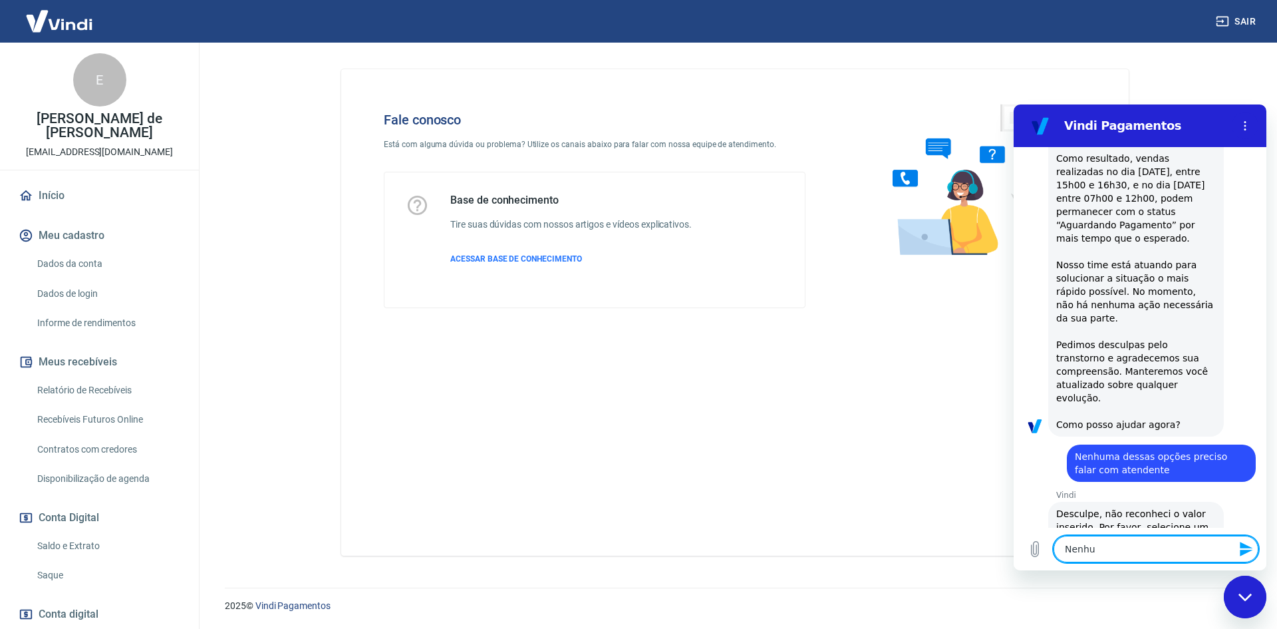
type textarea "Nenhum"
type textarea "x"
type textarea "Nenhum"
type textarea "x"
type textarea "Nenhum v"
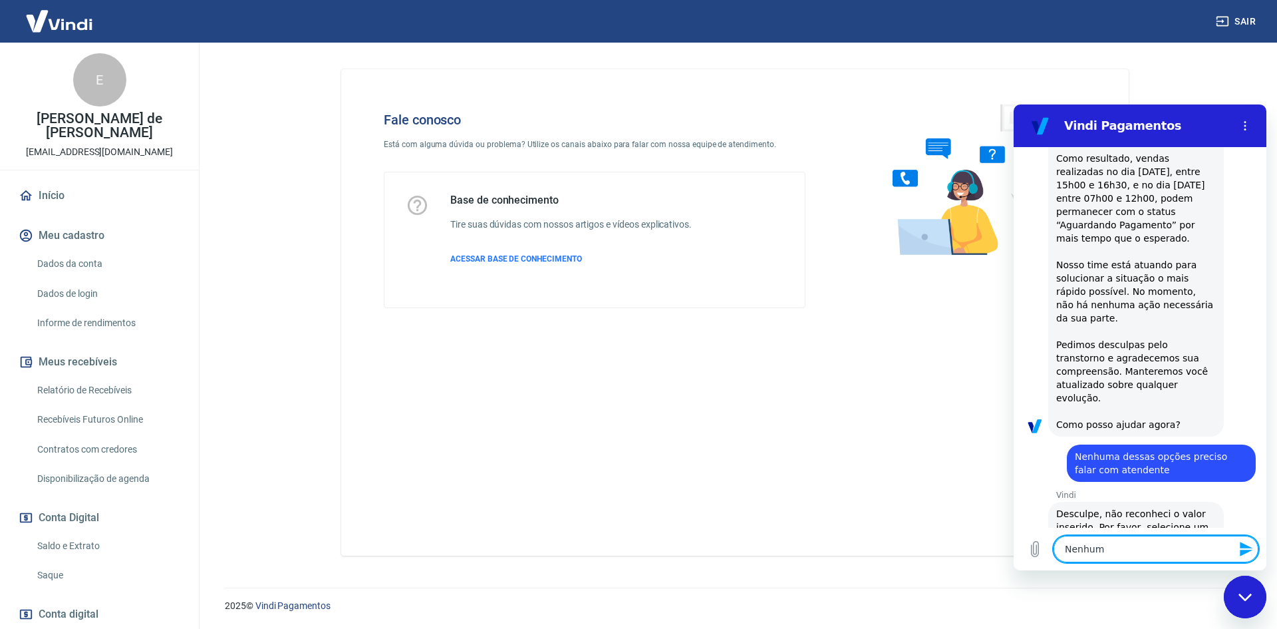
type textarea "x"
type textarea "Nenhum va"
type textarea "x"
type textarea "Nenhum val"
type textarea "x"
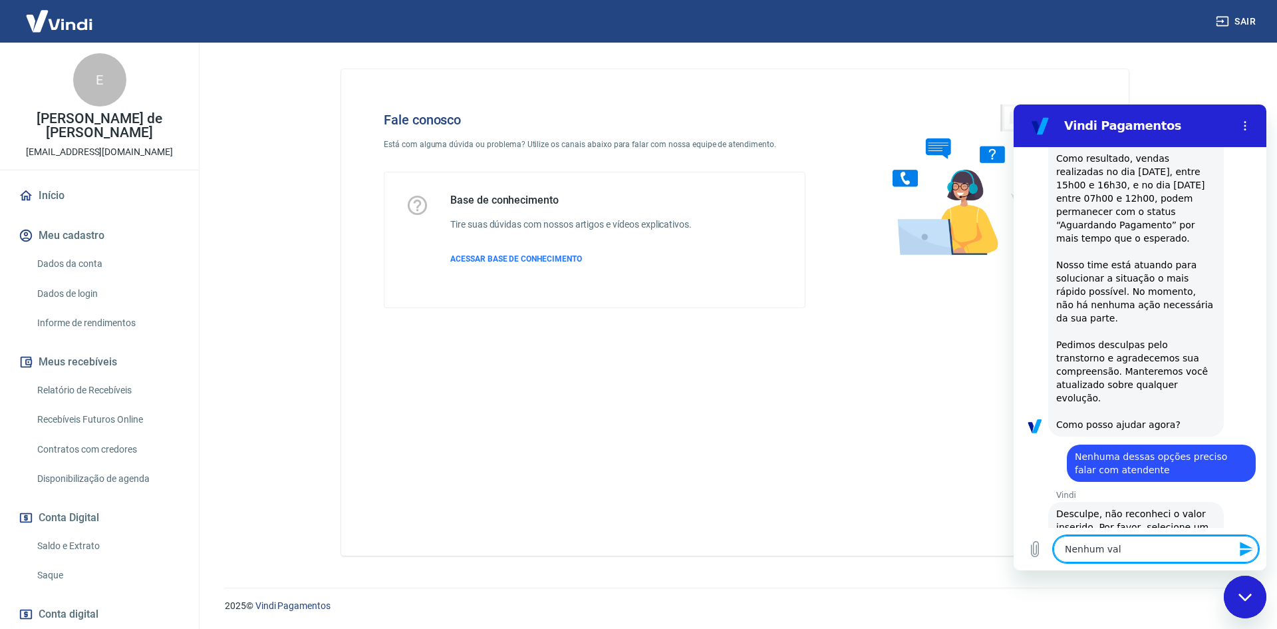
type textarea "Nenhum valo"
type textarea "x"
type textarea "Nenhum valor"
type textarea "x"
type textarea "Nenhum valor"
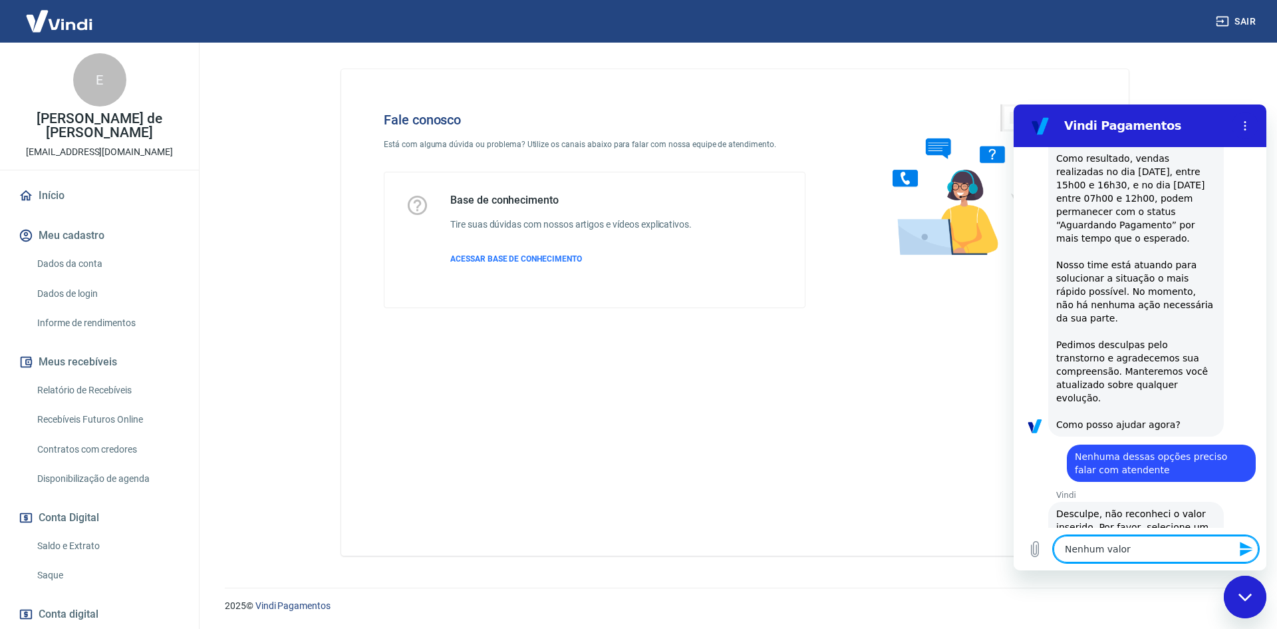
type textarea "x"
type textarea "Nenhum valor d"
type textarea "x"
type textarea "Nenhum valor da"
type textarea "x"
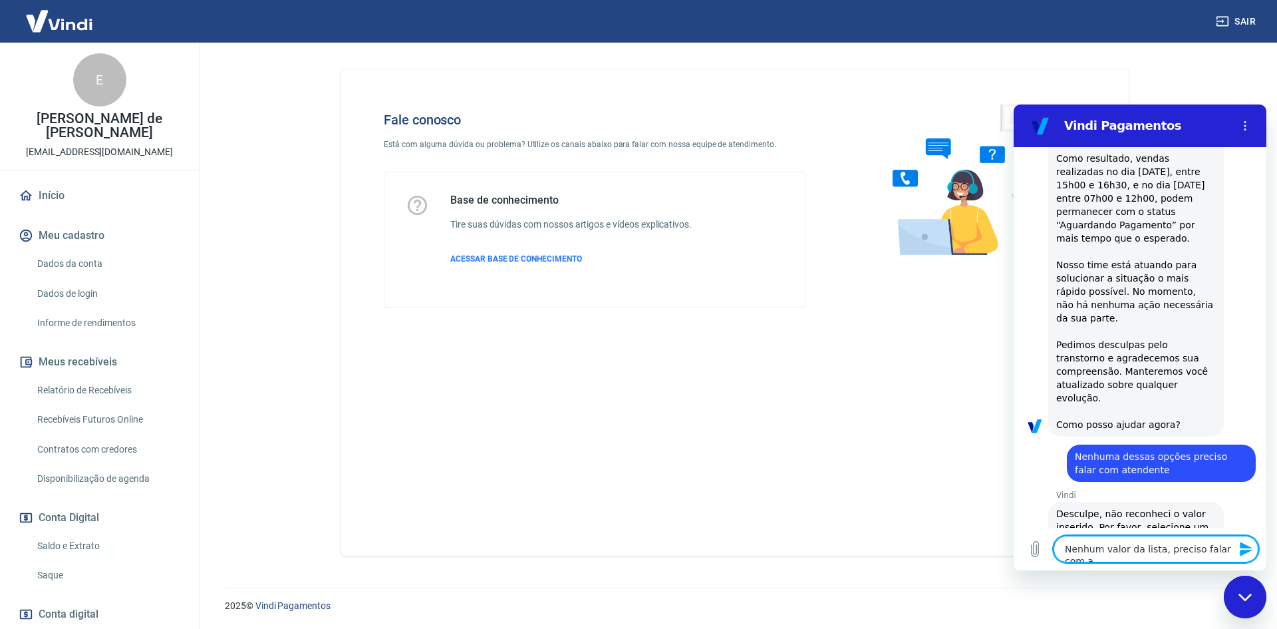
scroll to position [190, 0]
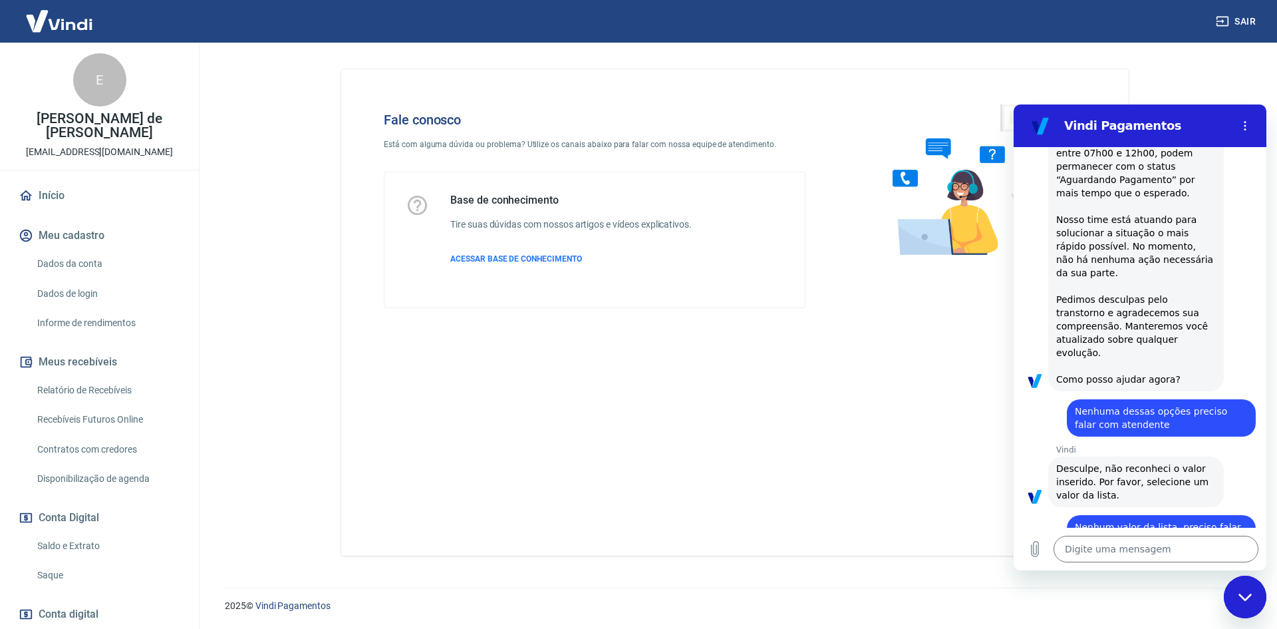
click at [1141, 488] on div "10:00 diz: Olá, bom dia Enviado · Agora mesmo Vindi Vindi diz: Olá, Elaine Apar…" at bounding box center [1140, 337] width 253 height 381
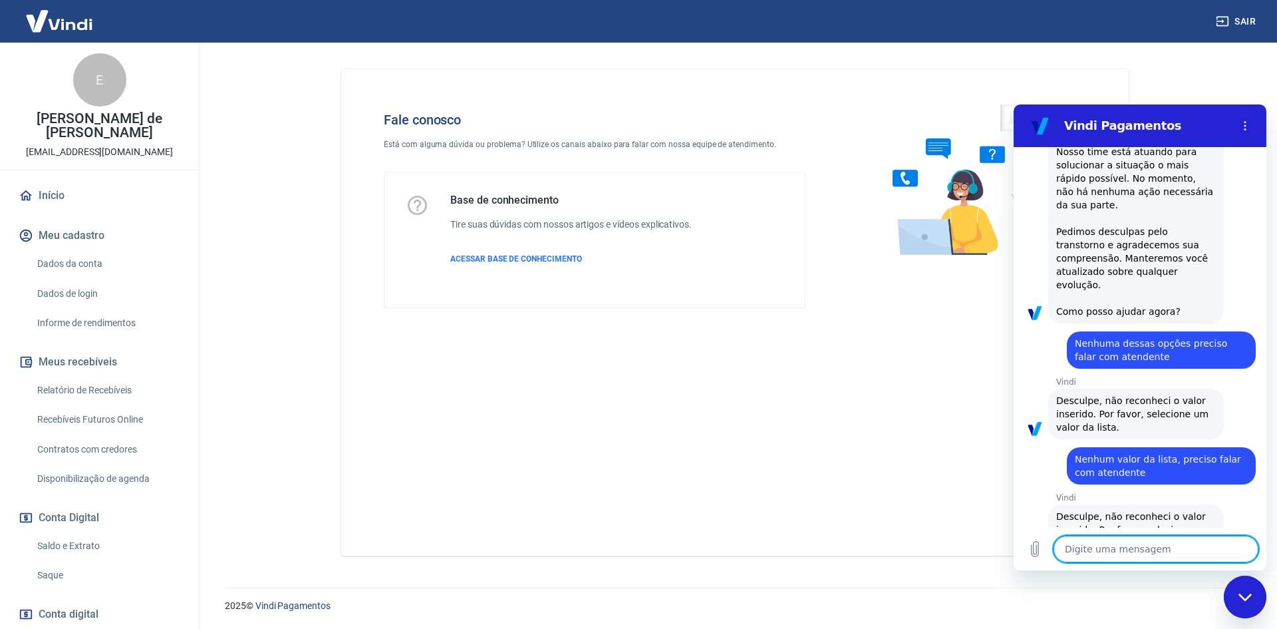
scroll to position [293, 0]
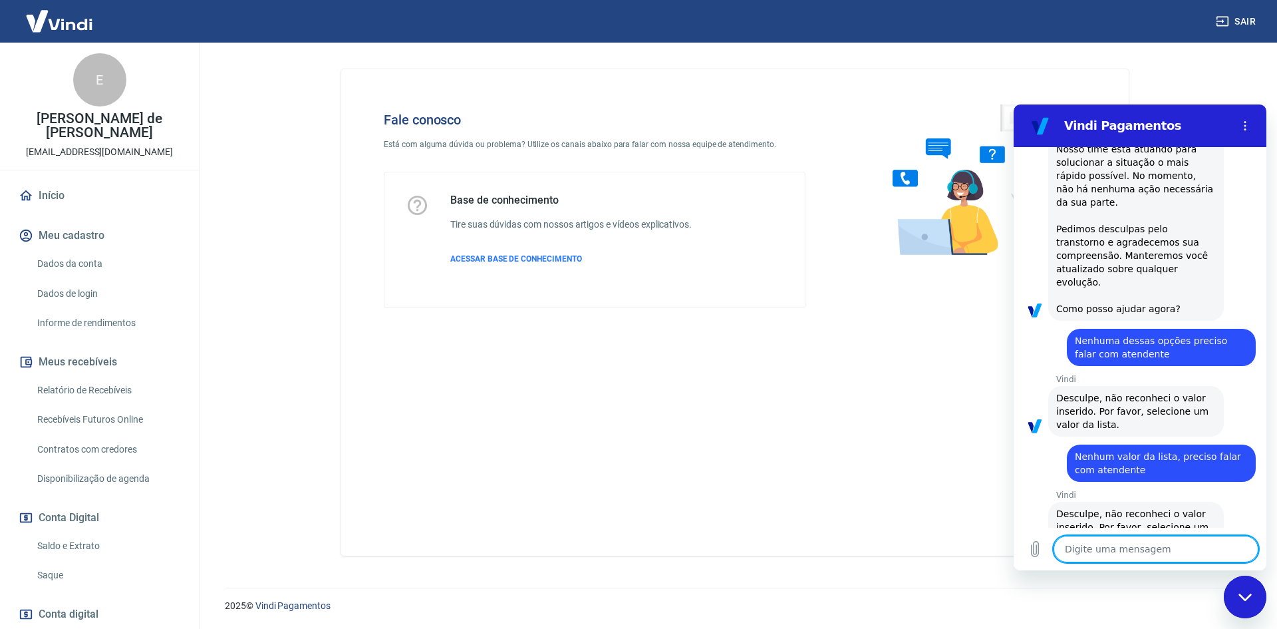
click at [1141, 508] on span "Desculpe, não reconheci o valor inserido. Por favor, selecione um valor da list…" at bounding box center [1134, 526] width 156 height 37
click at [1114, 547] on textarea at bounding box center [1156, 549] width 205 height 27
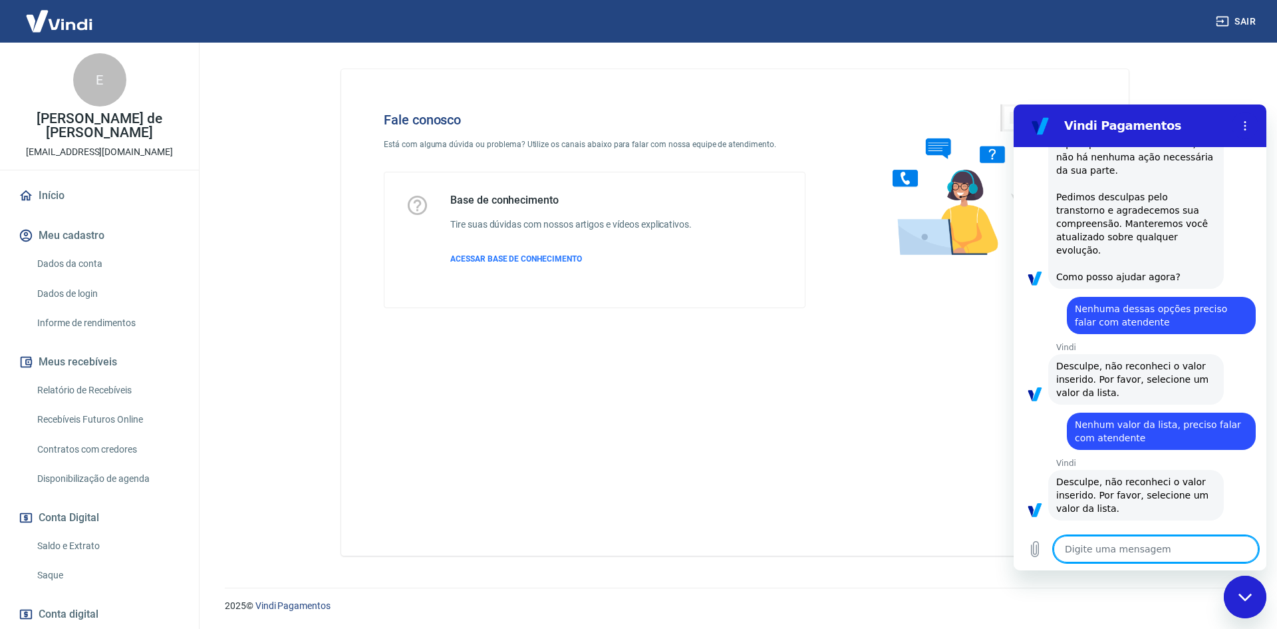
click at [1172, 535] on span "Preciso falar com atendente" at bounding box center [1182, 540] width 131 height 11
click at [1172, 520] on div "diz: Preciso falar com atendente Enviado · Agora mesmo" at bounding box center [1135, 542] width 242 height 44
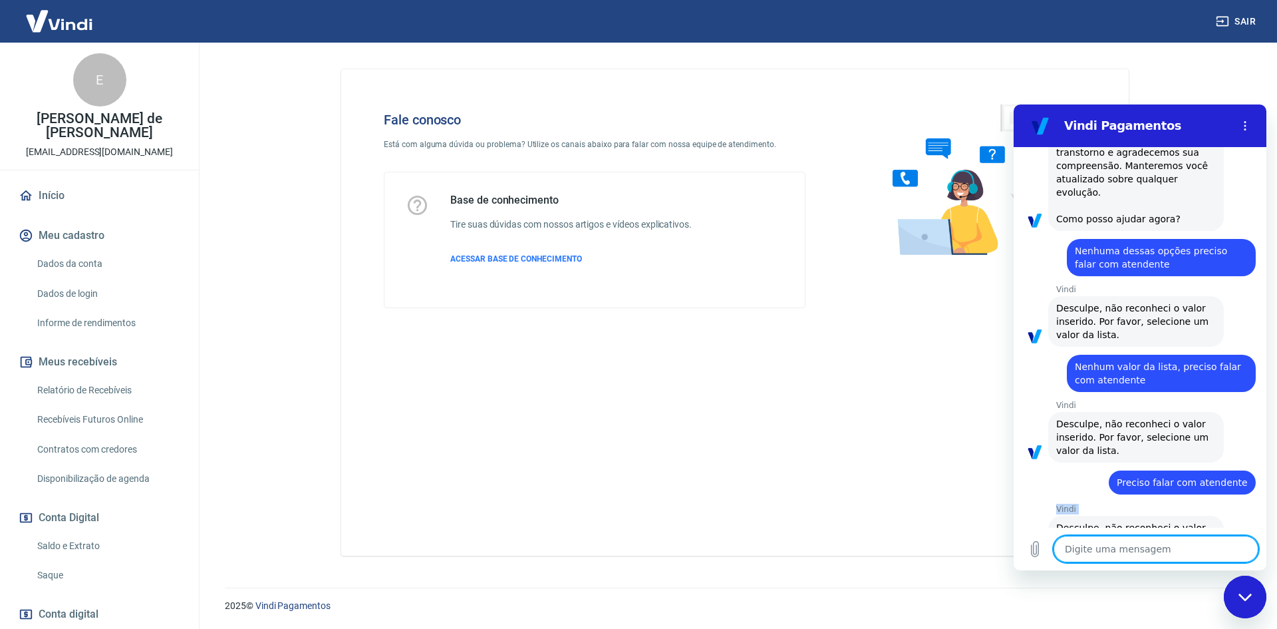
click at [1172, 504] on div "Vindi Vindi diz: Desculpe, não reconheci o valor inserido. Por favor, selecione…" at bounding box center [1146, 541] width 242 height 75
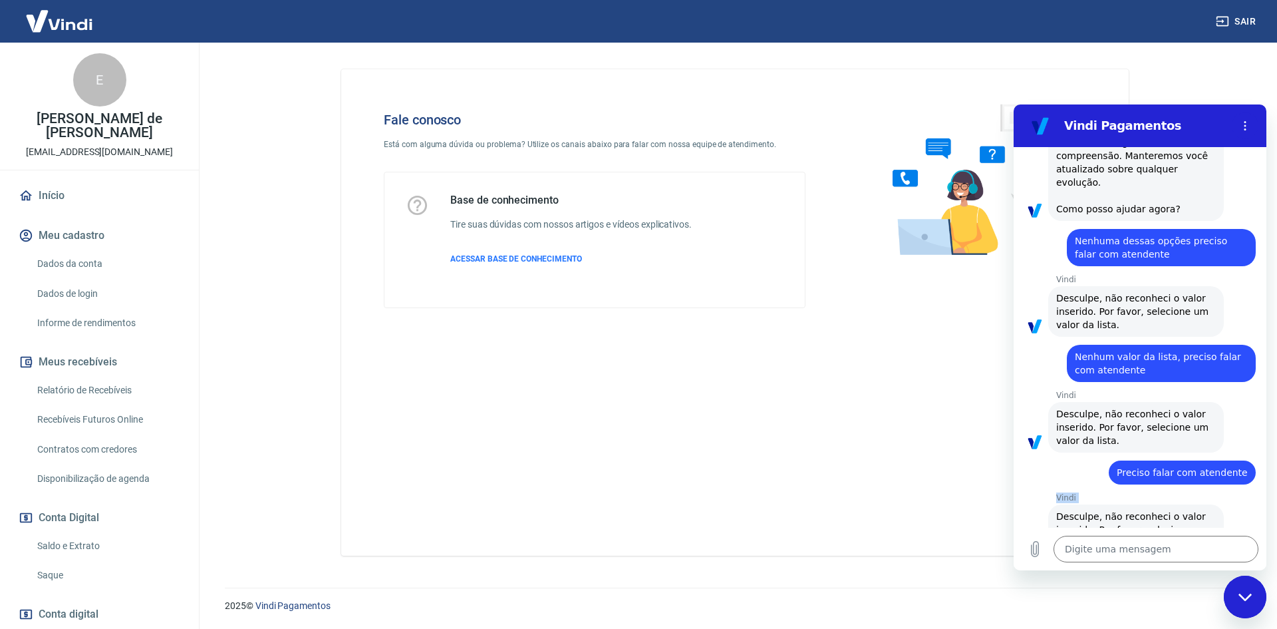
scroll to position [396, 0]
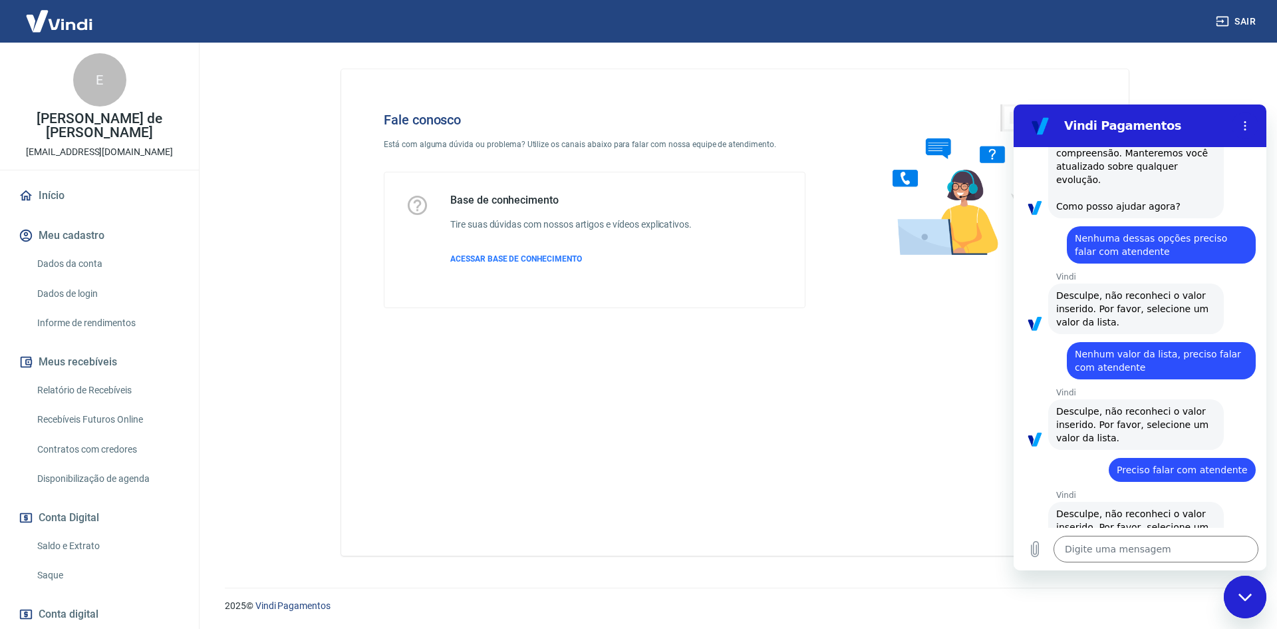
click at [1172, 464] on span "Preciso falar com atendente" at bounding box center [1182, 469] width 131 height 11
copy span "Preciso falar com atendente"
click at [1137, 552] on textarea at bounding box center [1156, 549] width 205 height 27
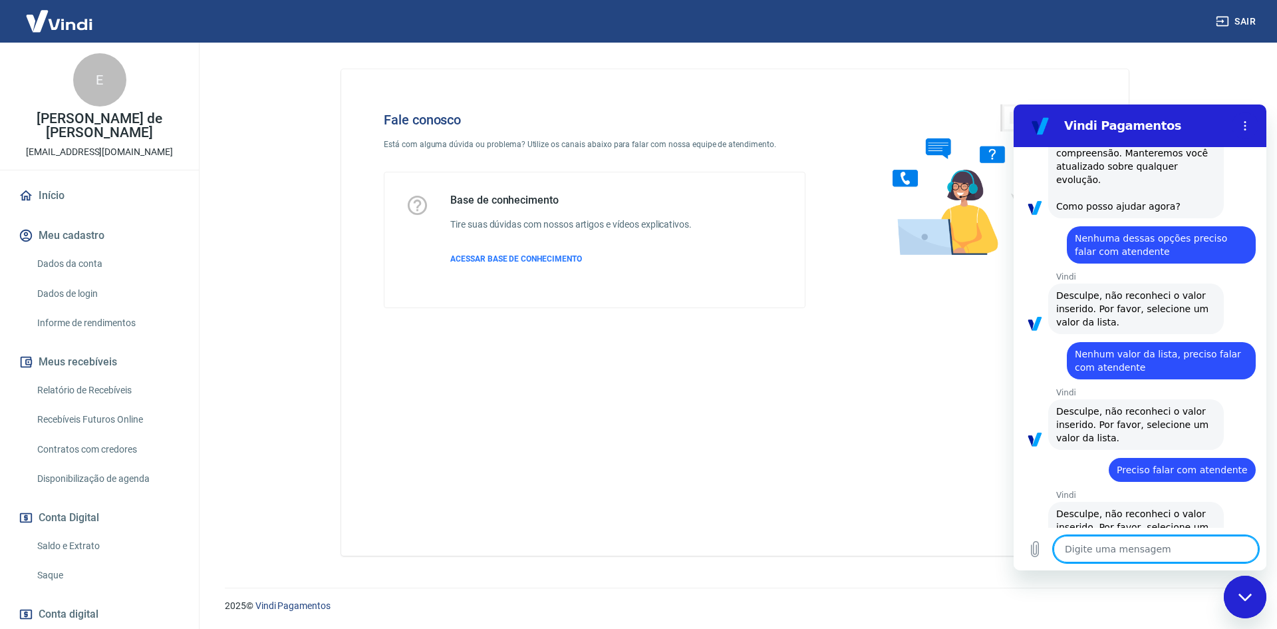
paste textarea "Preciso falar com atendente"
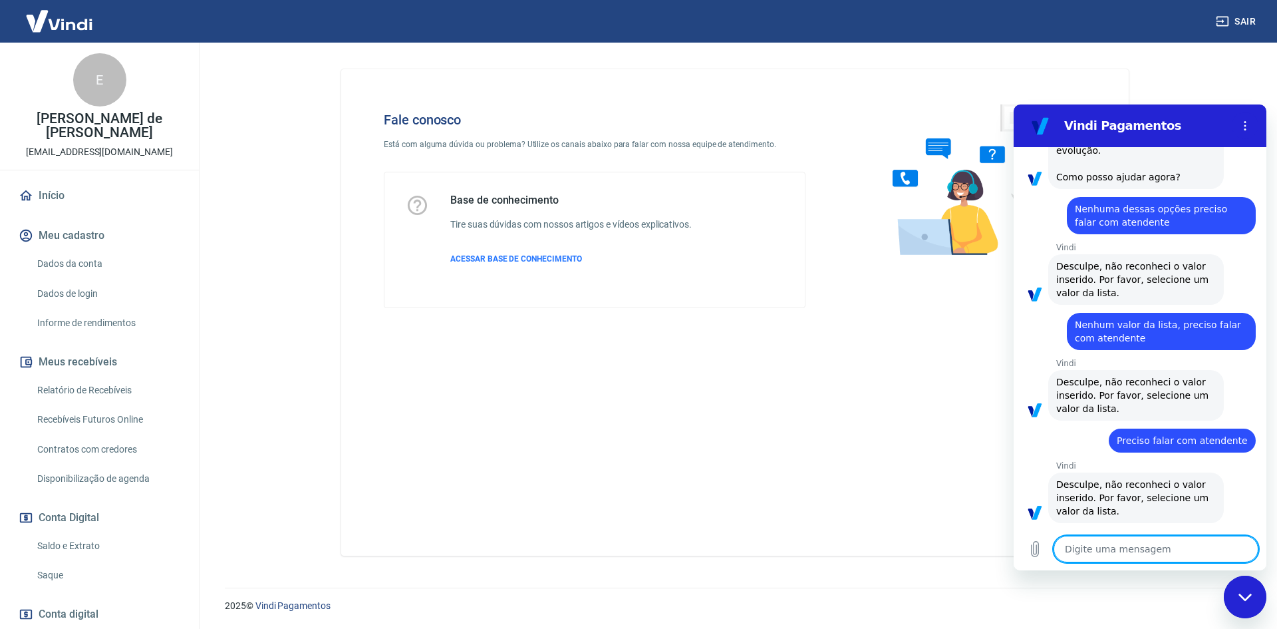
scroll to position [428, 0]
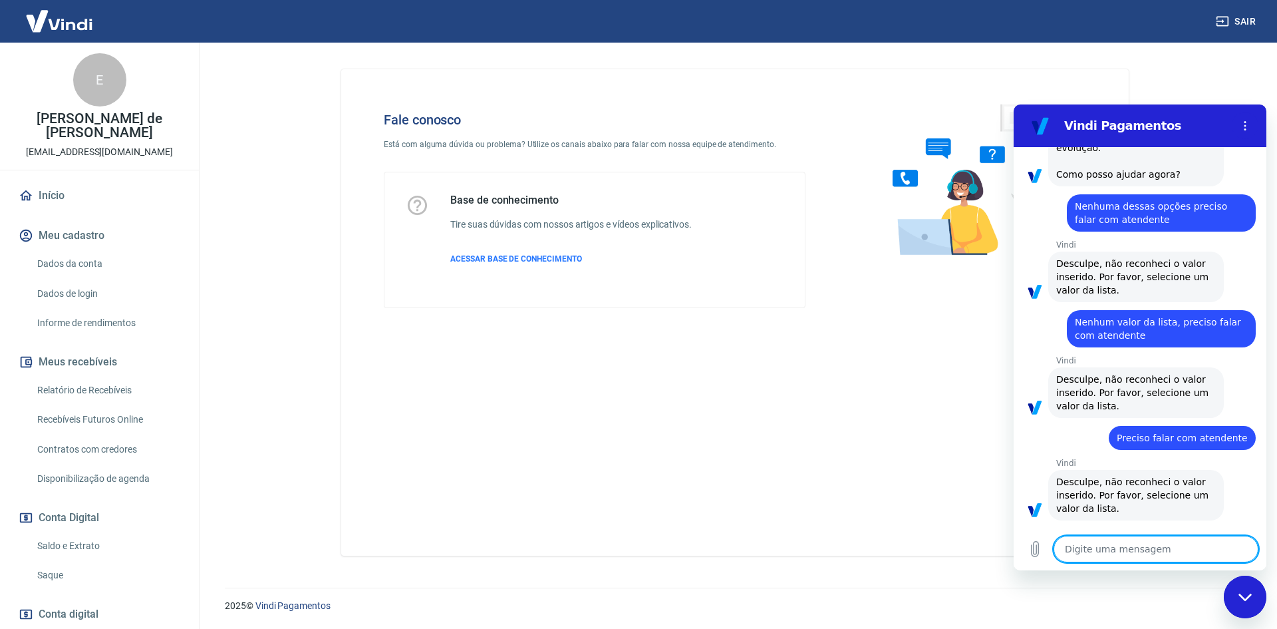
click at [1146, 546] on textarea at bounding box center [1156, 549] width 205 height 27
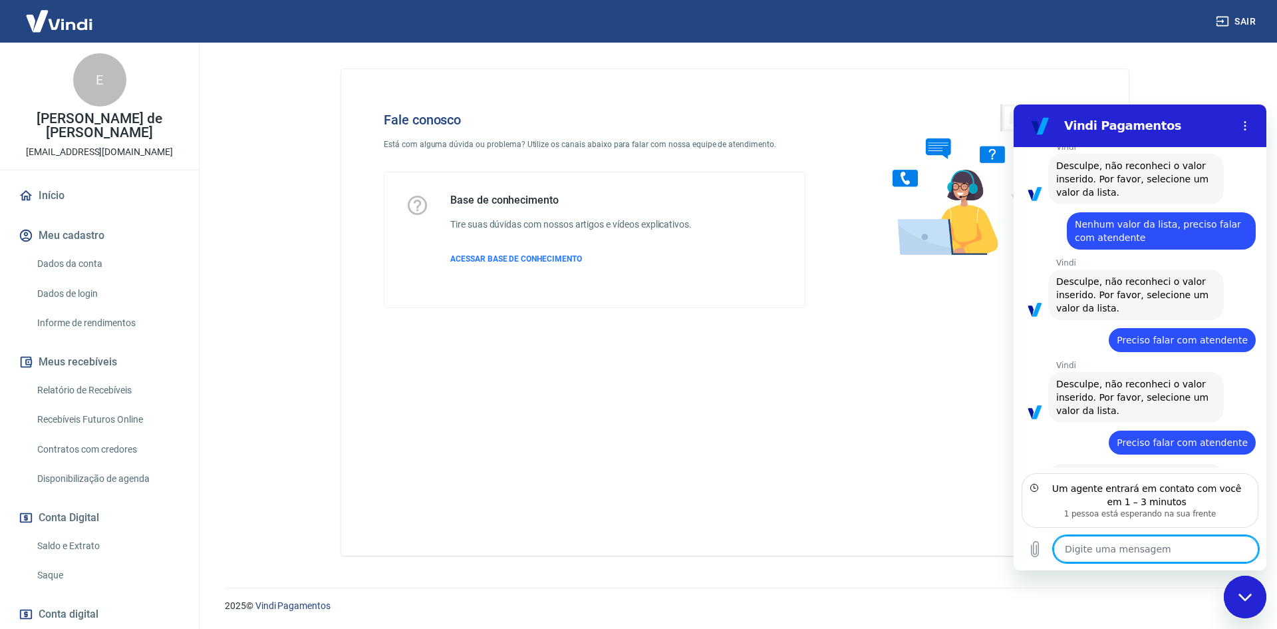
scroll to position [534, 0]
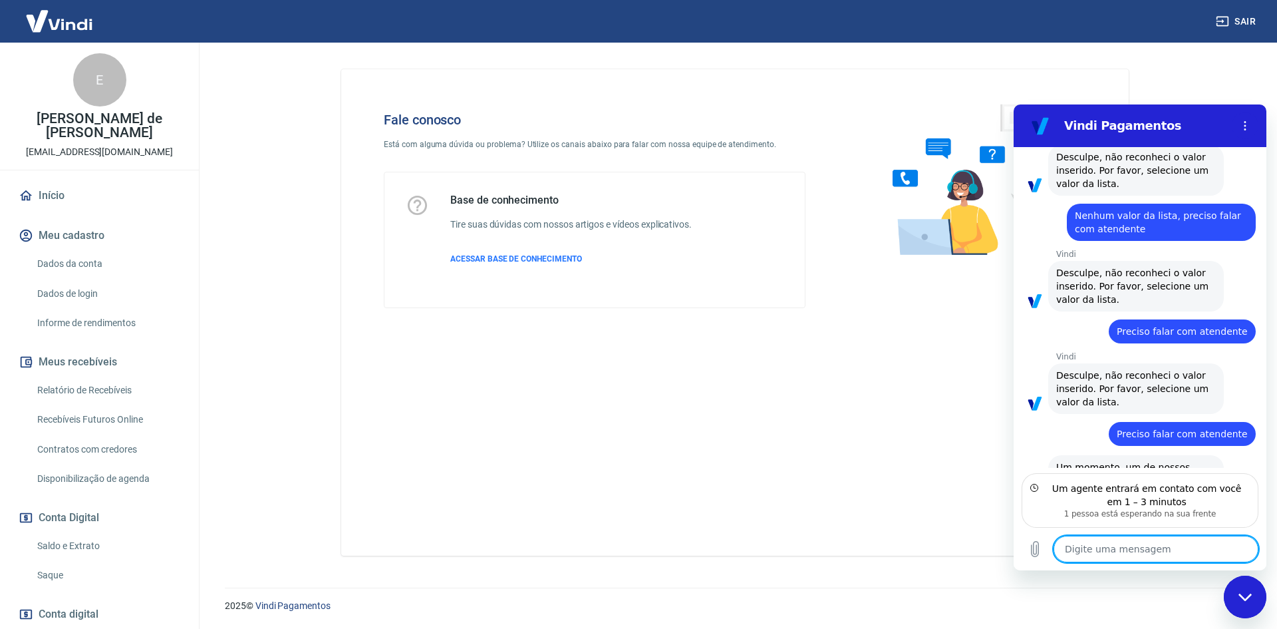
click at [1132, 543] on textarea at bounding box center [1156, 549] width 205 height 27
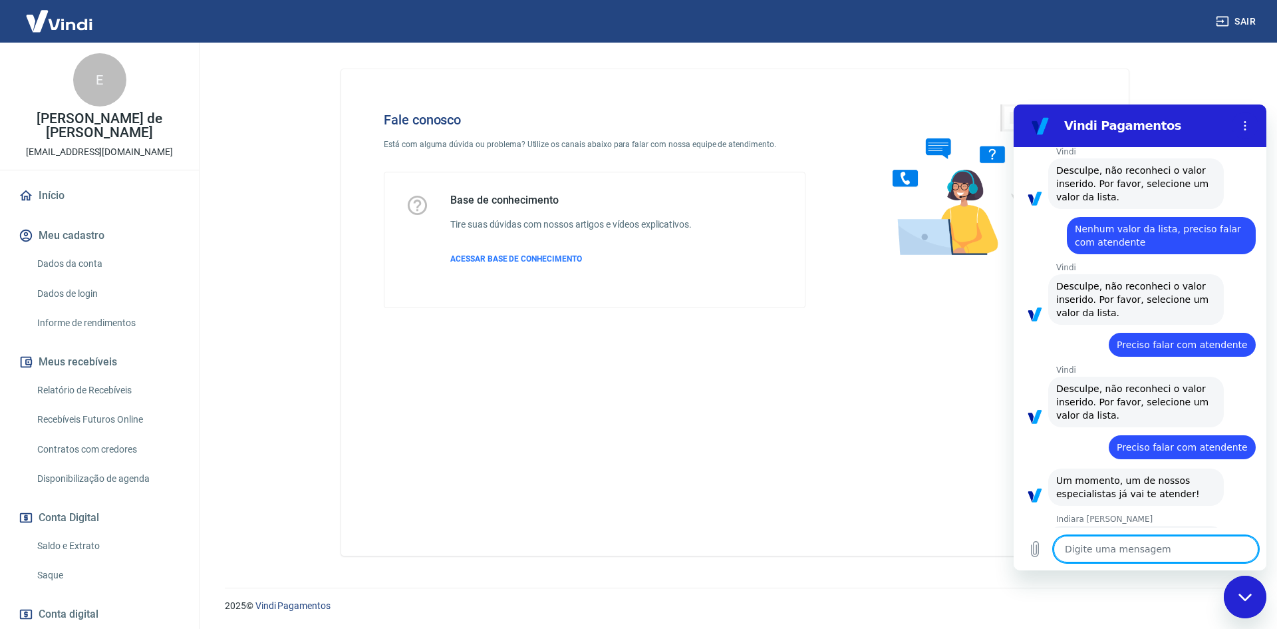
scroll to position [558, 0]
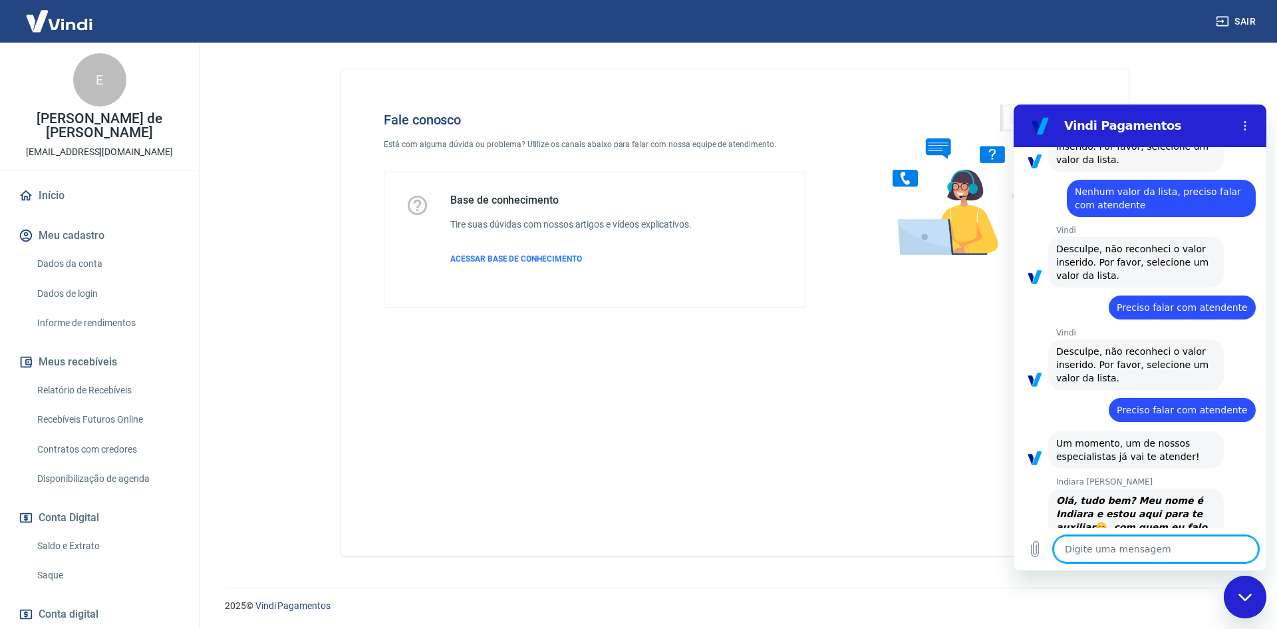
click at [1086, 538] on textarea at bounding box center [1156, 549] width 205 height 27
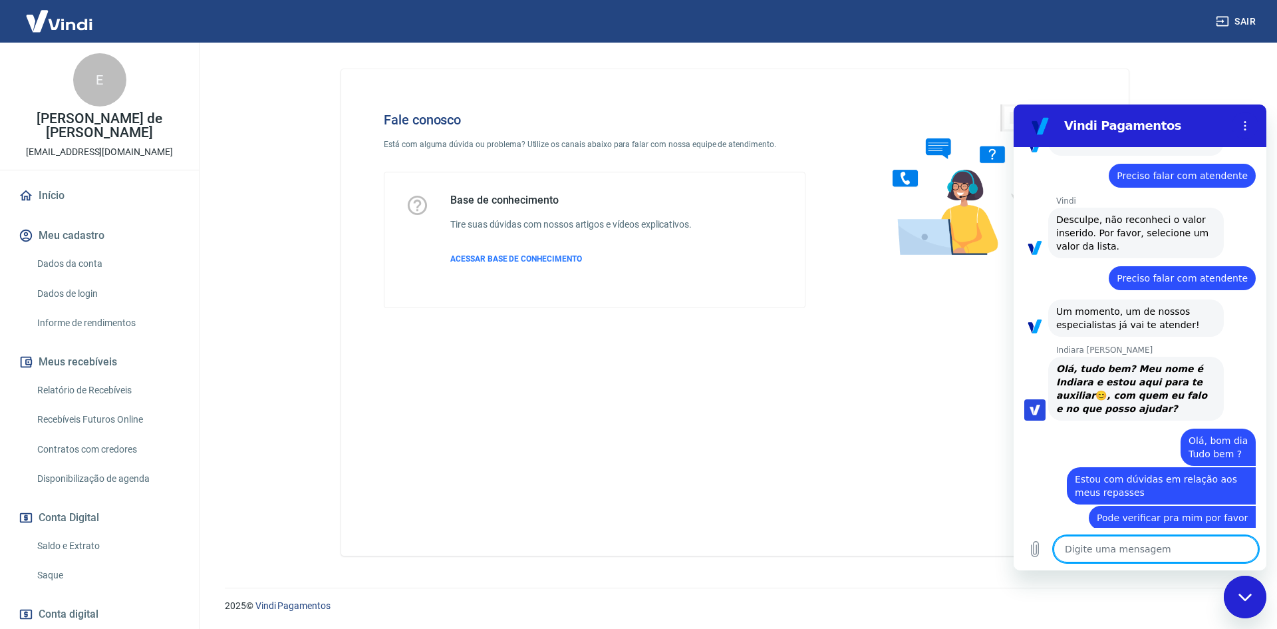
scroll to position [693, 0]
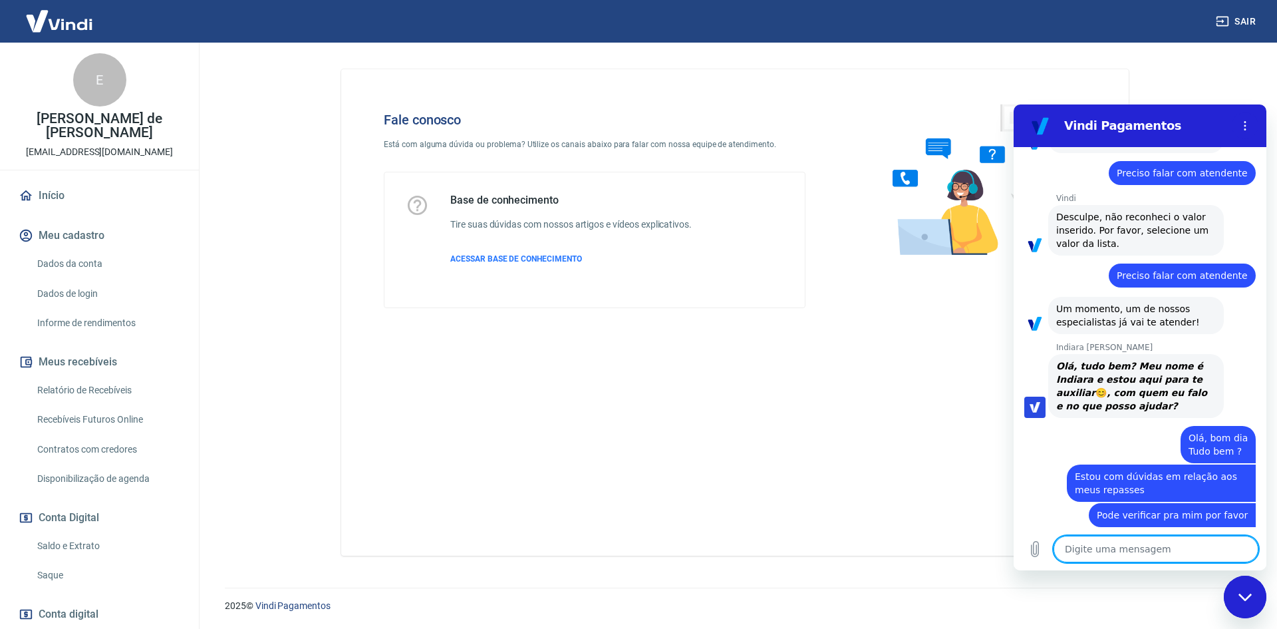
click at [1142, 543] on textarea at bounding box center [1156, 549] width 205 height 27
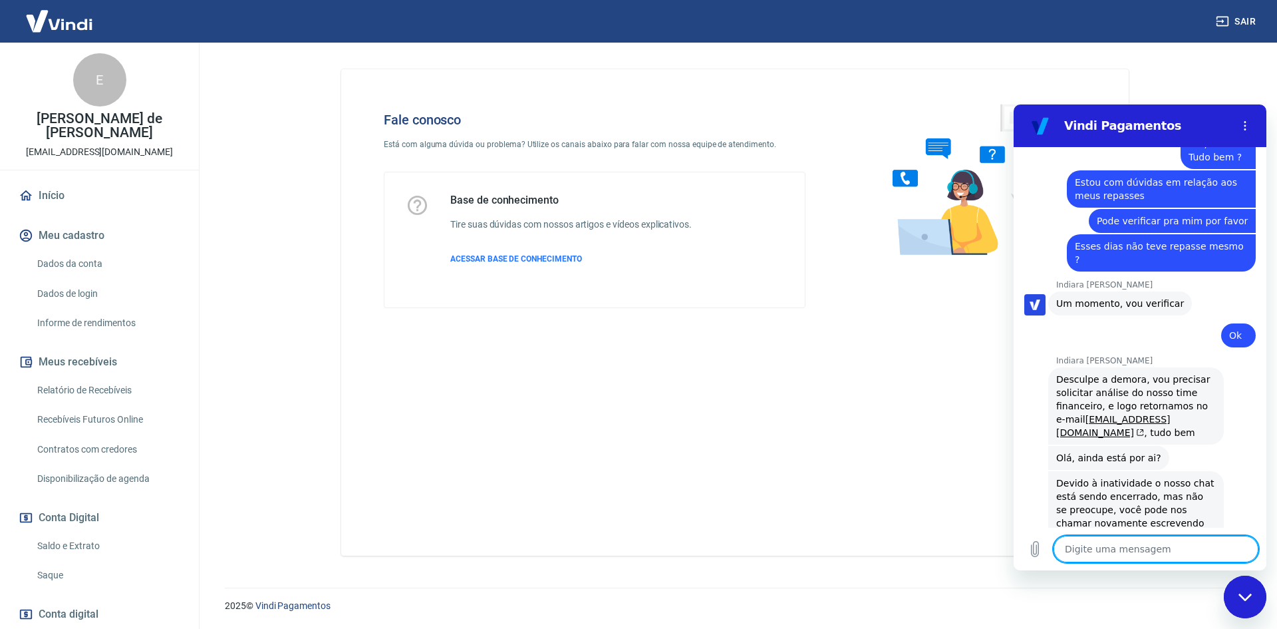
scroll to position [956, 0]
